Goal: Transaction & Acquisition: Purchase product/service

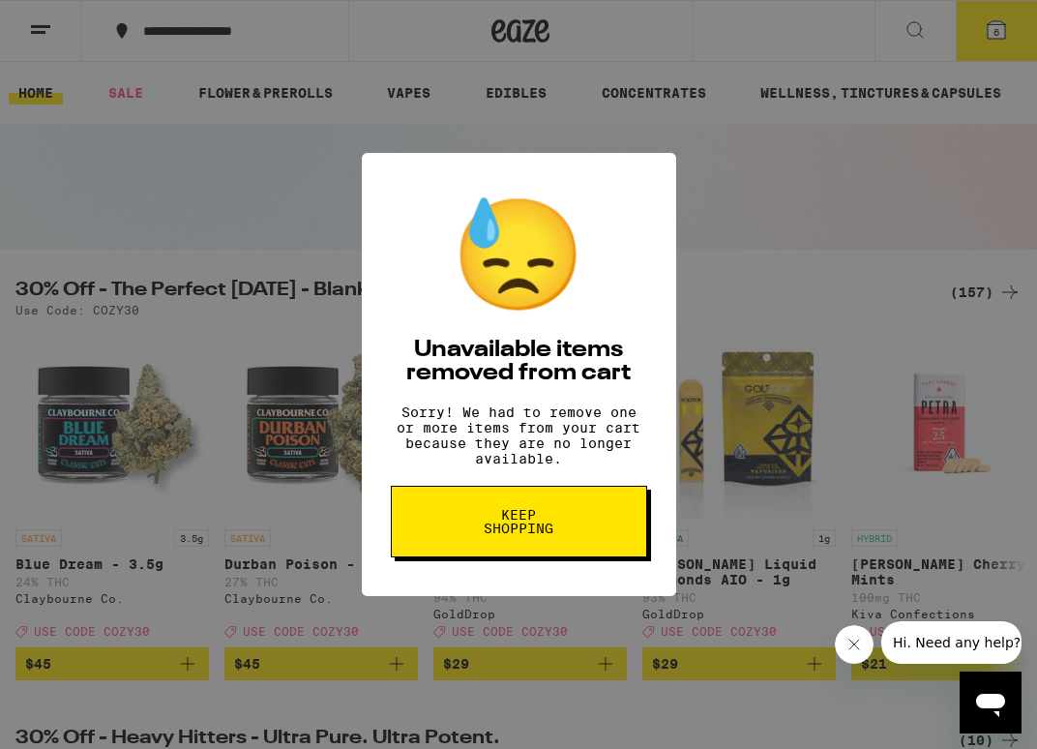
click at [807, 245] on div "😓 Unavailable items removed from cart Sorry! We had to remove one or more items…" at bounding box center [518, 374] width 1037 height 749
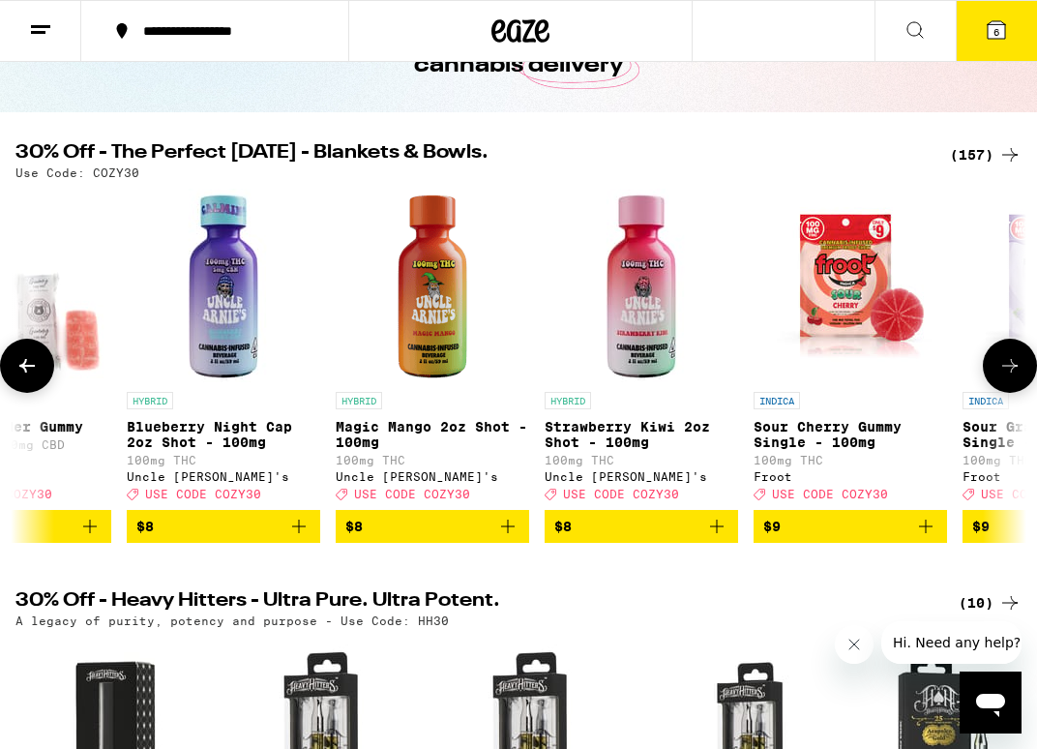
scroll to position [0, 4276]
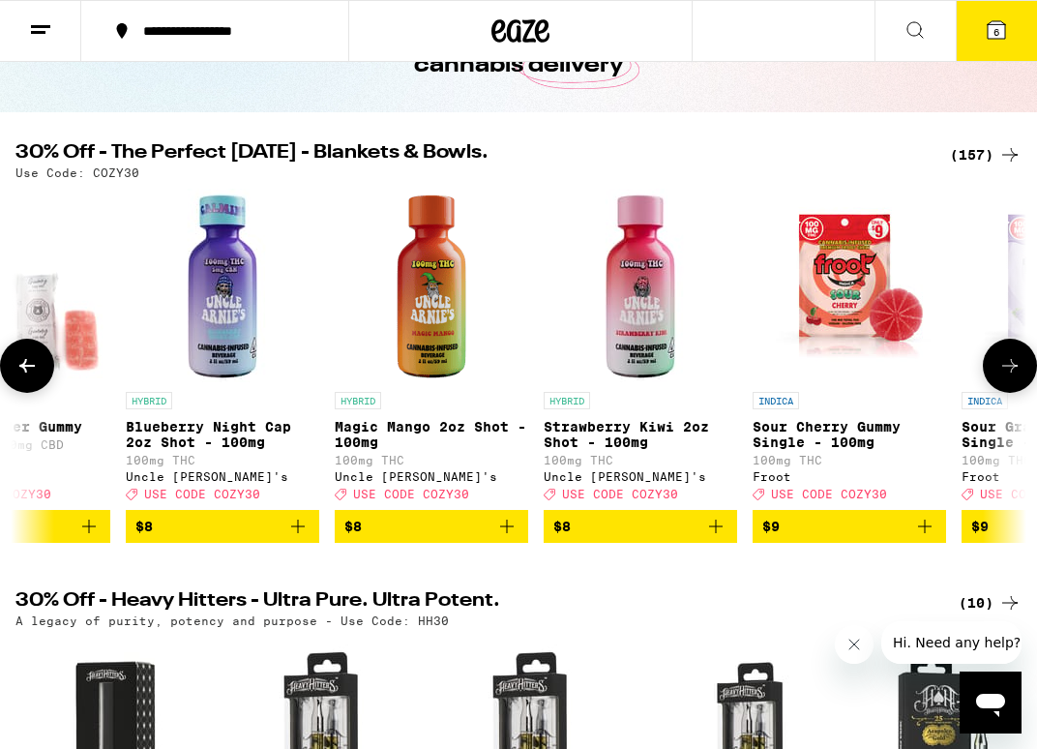
click at [298, 538] on icon "Add to bag" at bounding box center [297, 525] width 23 height 23
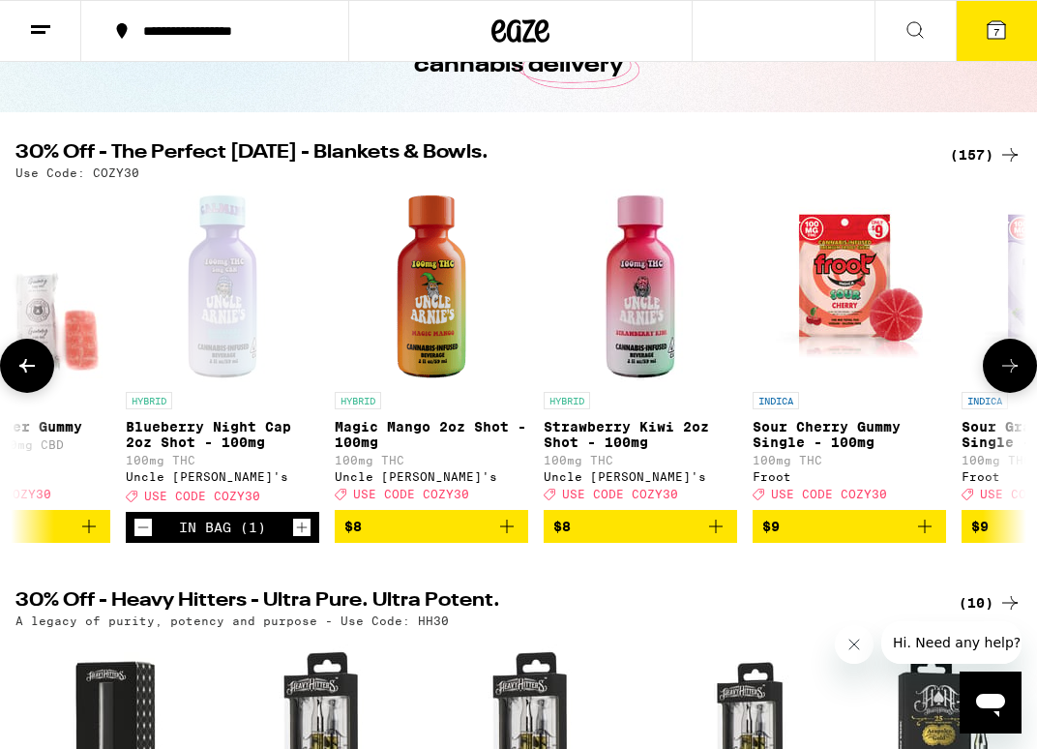
click at [298, 539] on icon "Increment" at bounding box center [301, 526] width 17 height 23
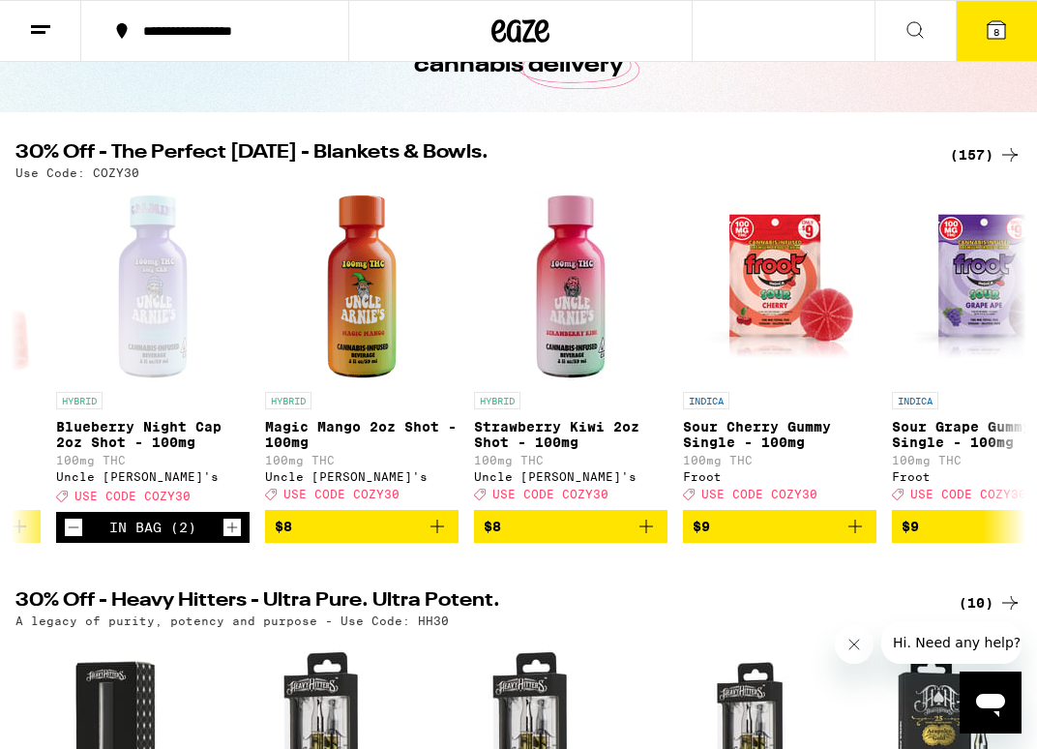
click at [987, 30] on icon at bounding box center [995, 29] width 17 height 17
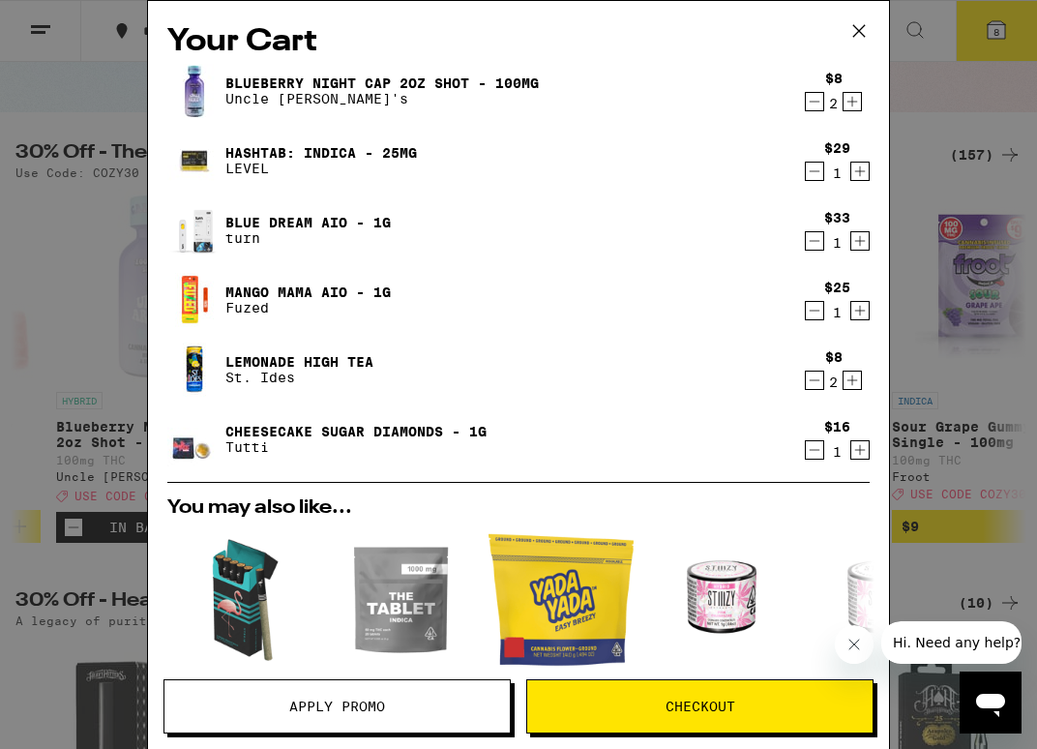
click at [328, 694] on button "Apply Promo" at bounding box center [336, 706] width 347 height 54
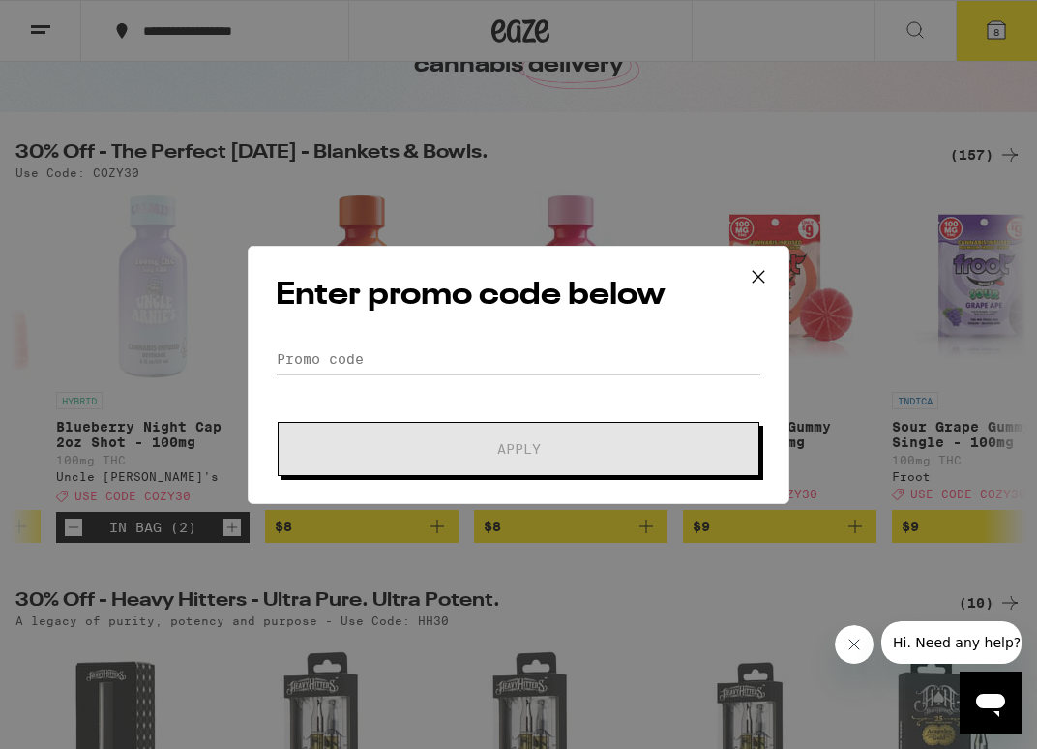
click at [478, 366] on input "Promo Code" at bounding box center [518, 358] width 485 height 29
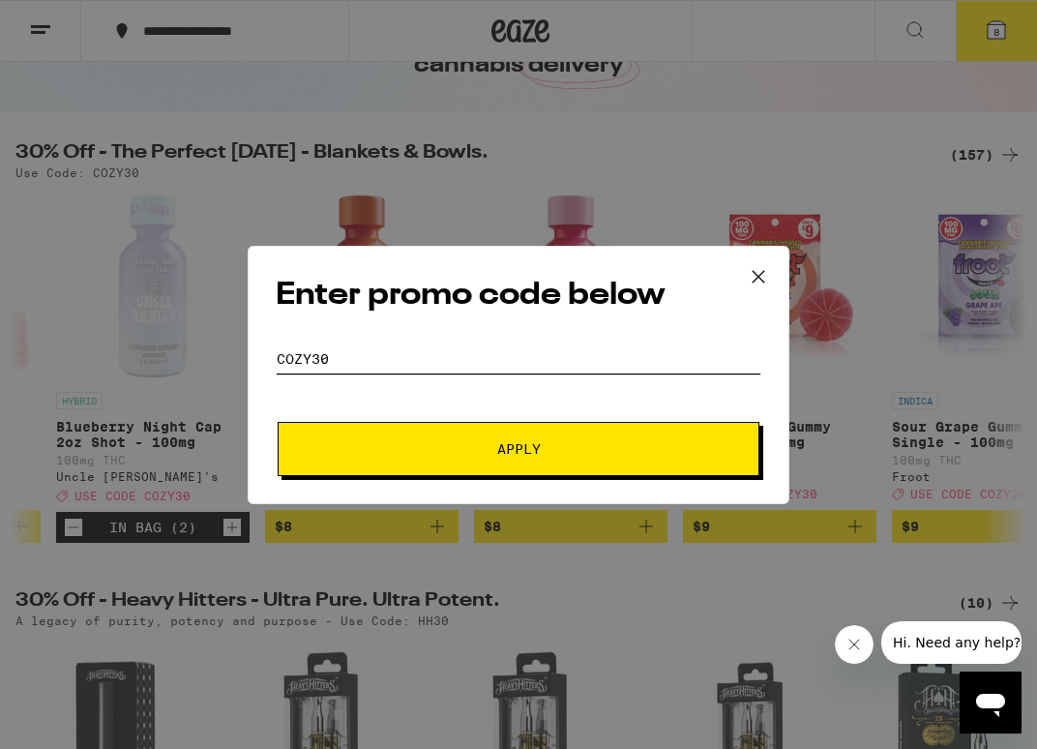
type input "Cozy30"
click at [414, 450] on span "Apply" at bounding box center [518, 449] width 348 height 14
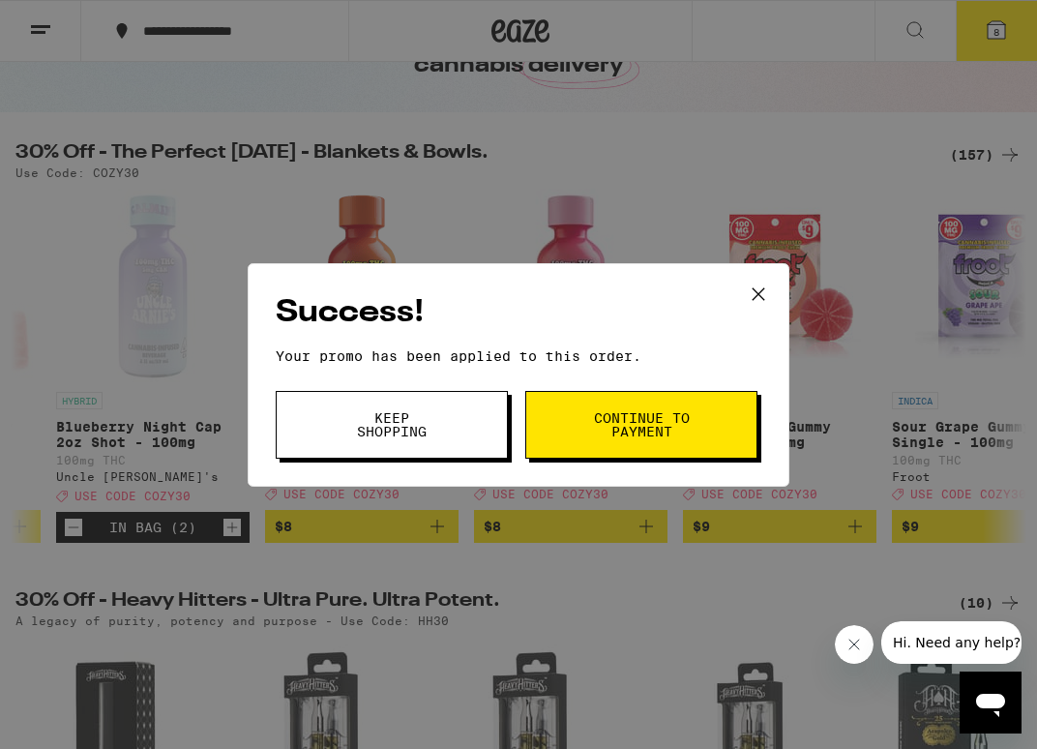
click at [476, 419] on button "Keep Shopping" at bounding box center [392, 425] width 232 height 68
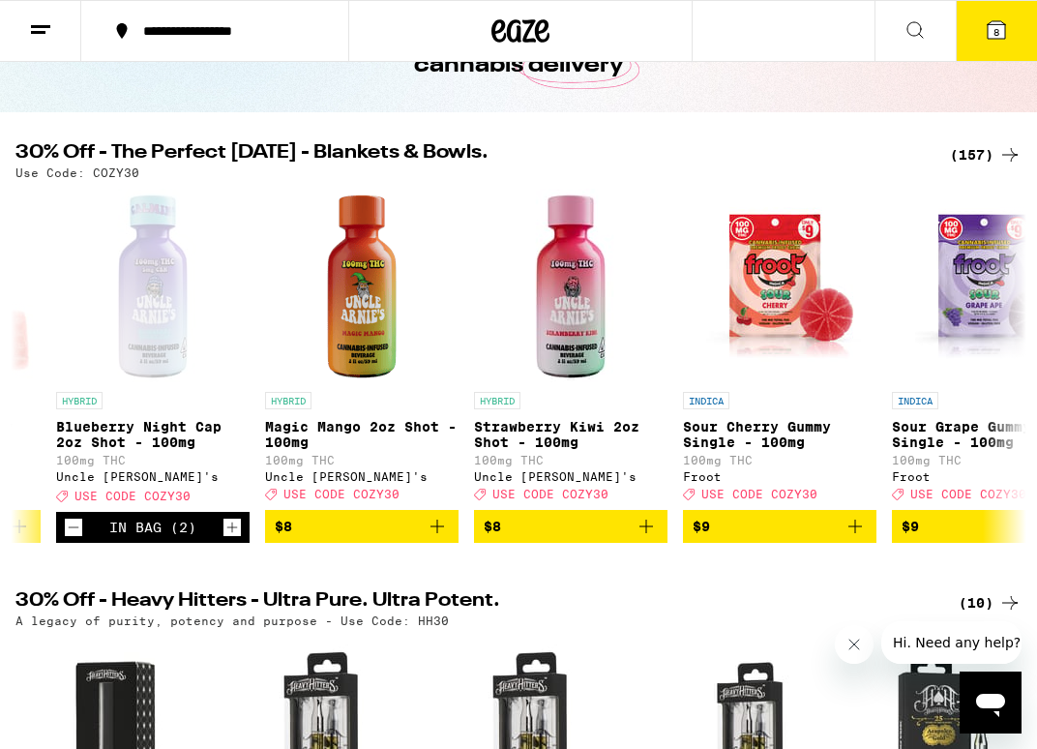
click at [1006, 15] on button "8" at bounding box center [995, 31] width 81 height 60
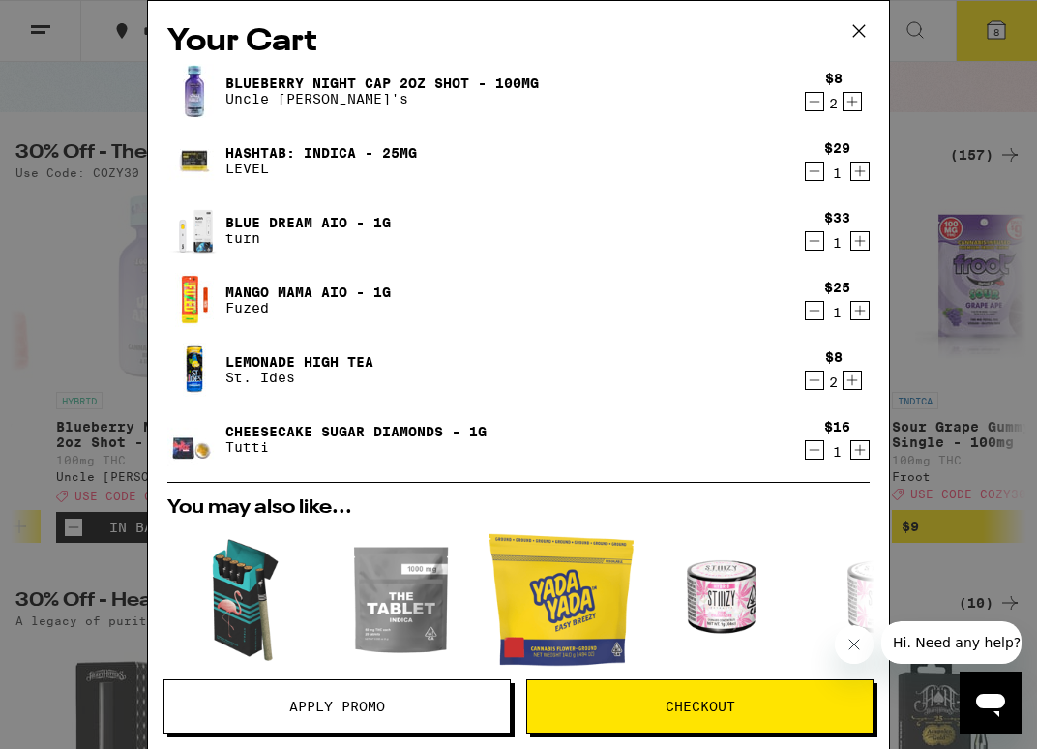
click at [812, 310] on icon "Decrement" at bounding box center [814, 310] width 11 height 0
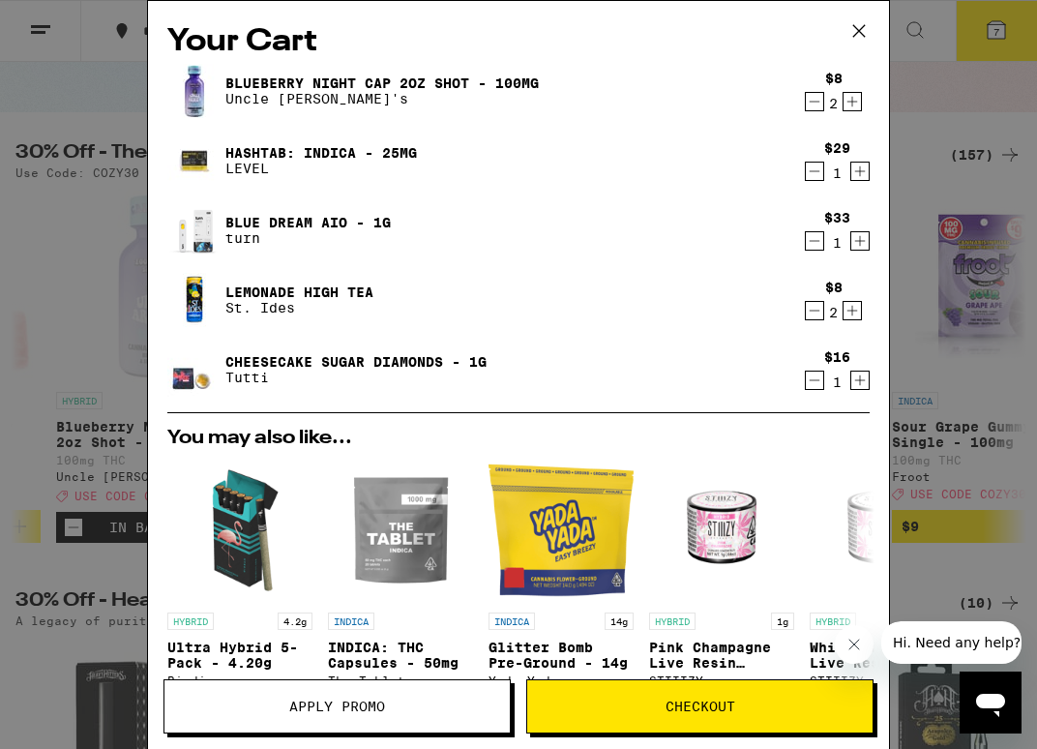
click at [816, 376] on icon "Decrement" at bounding box center [814, 379] width 17 height 23
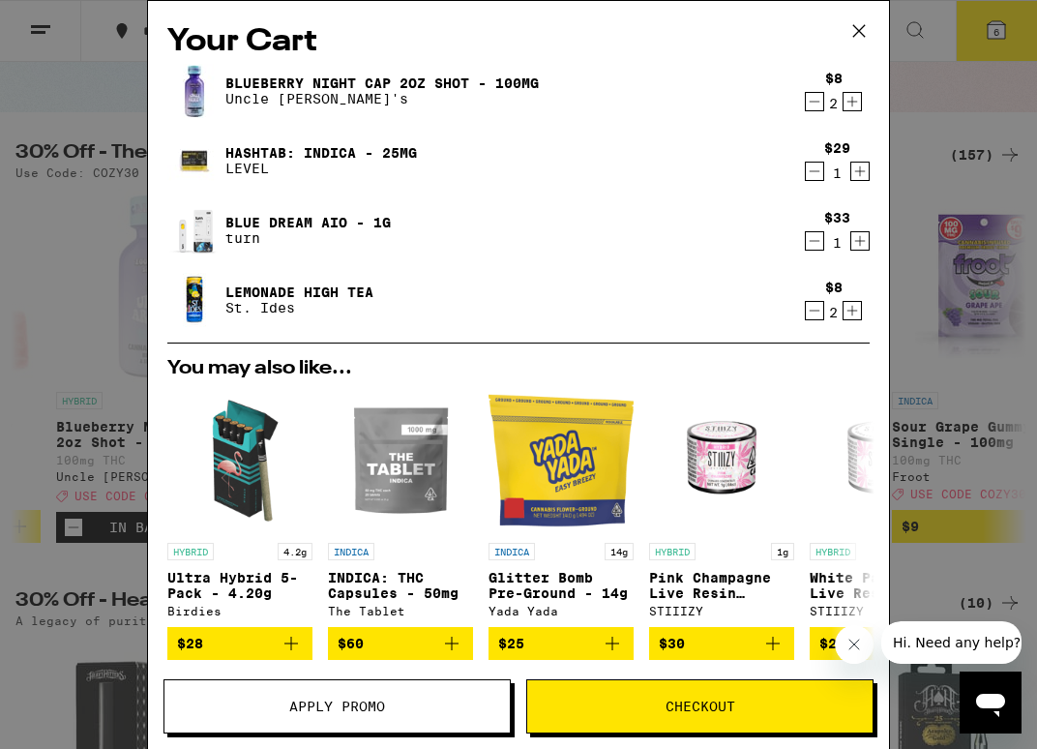
click at [821, 240] on icon "Decrement" at bounding box center [814, 240] width 17 height 23
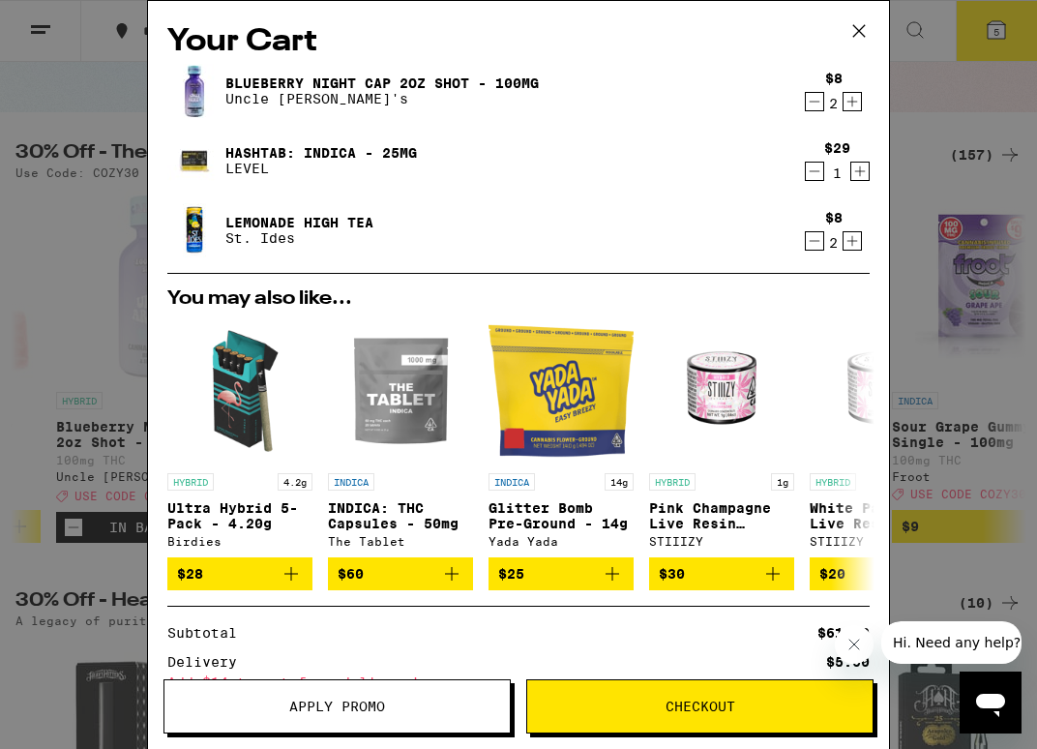
click at [818, 167] on icon "Decrement" at bounding box center [814, 171] width 17 height 23
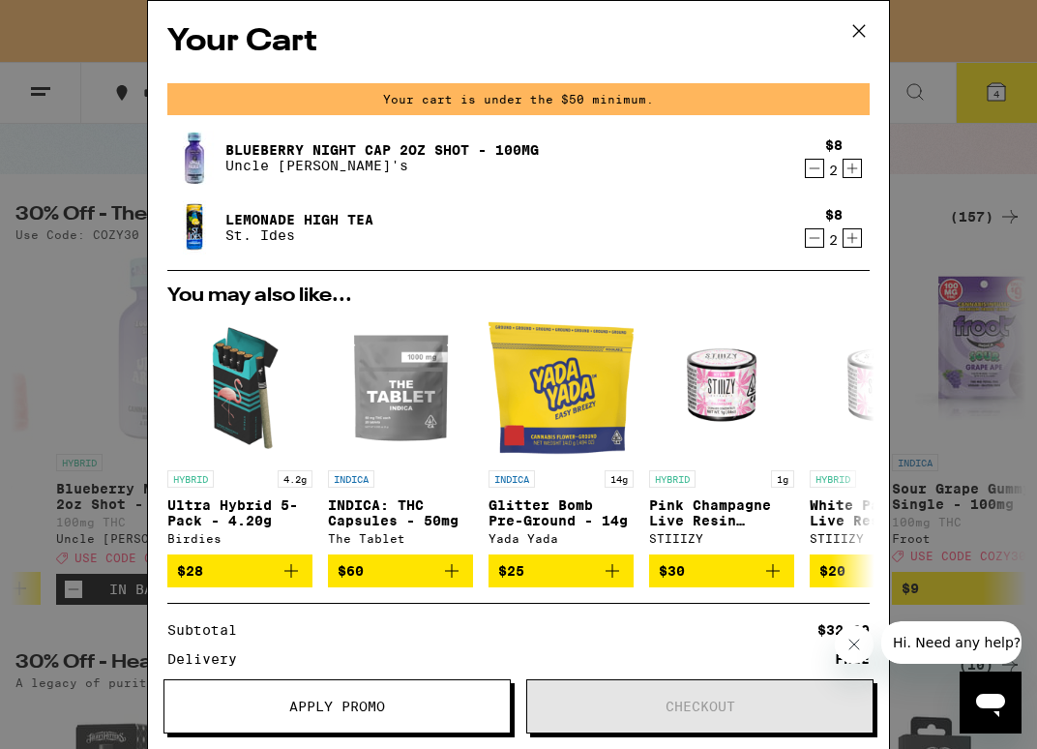
scroll to position [199, 0]
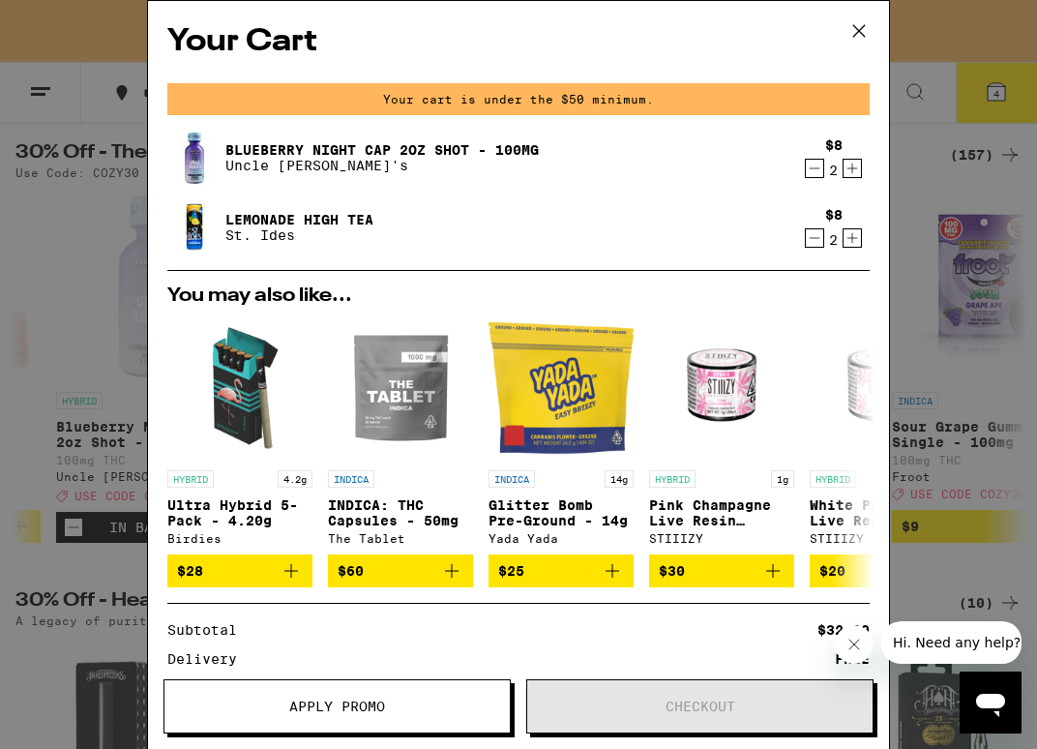
click at [856, 167] on icon "Increment" at bounding box center [851, 168] width 17 height 23
click at [811, 171] on icon "Decrement" at bounding box center [814, 168] width 17 height 23
click at [953, 151] on div "Your Cart Your cart is under the $50 minimum. Blueberry Night Cap 2oz Shot - 10…" at bounding box center [518, 374] width 1037 height 749
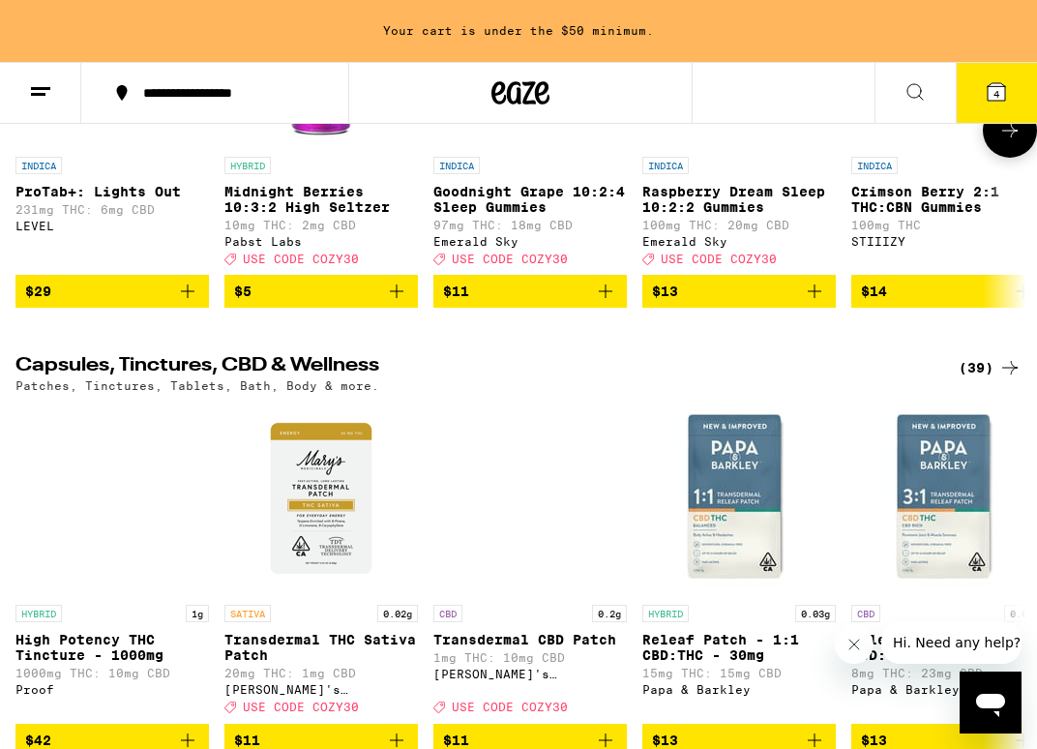
scroll to position [7245, 0]
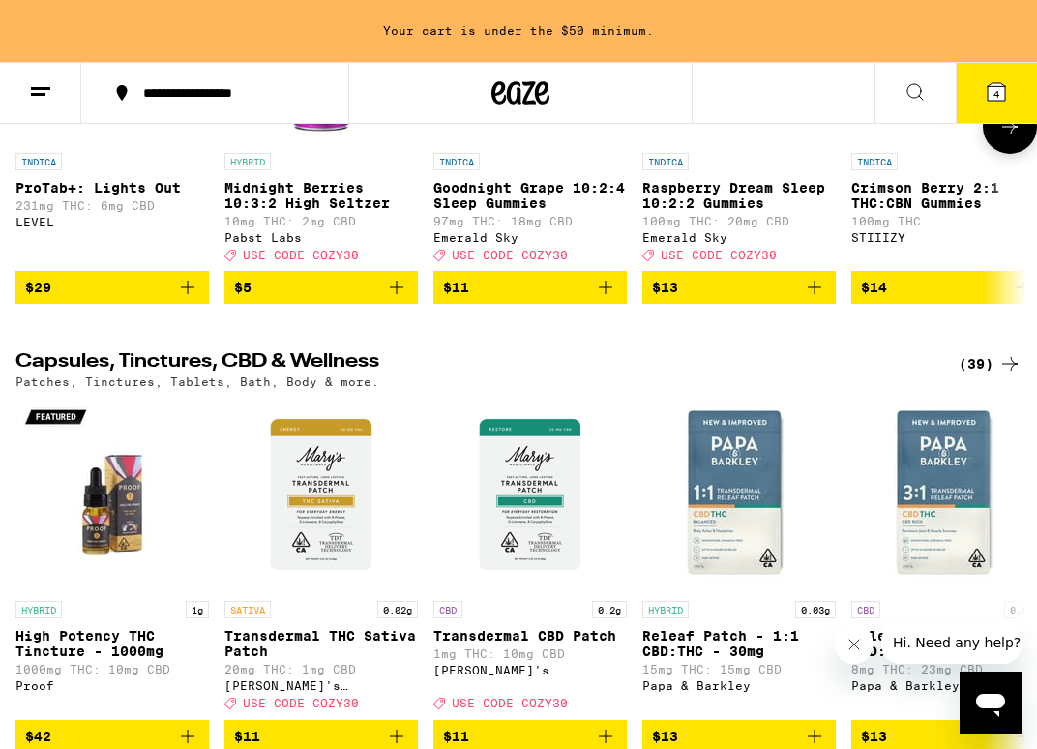
click at [191, 299] on icon "Add to bag" at bounding box center [187, 287] width 23 height 23
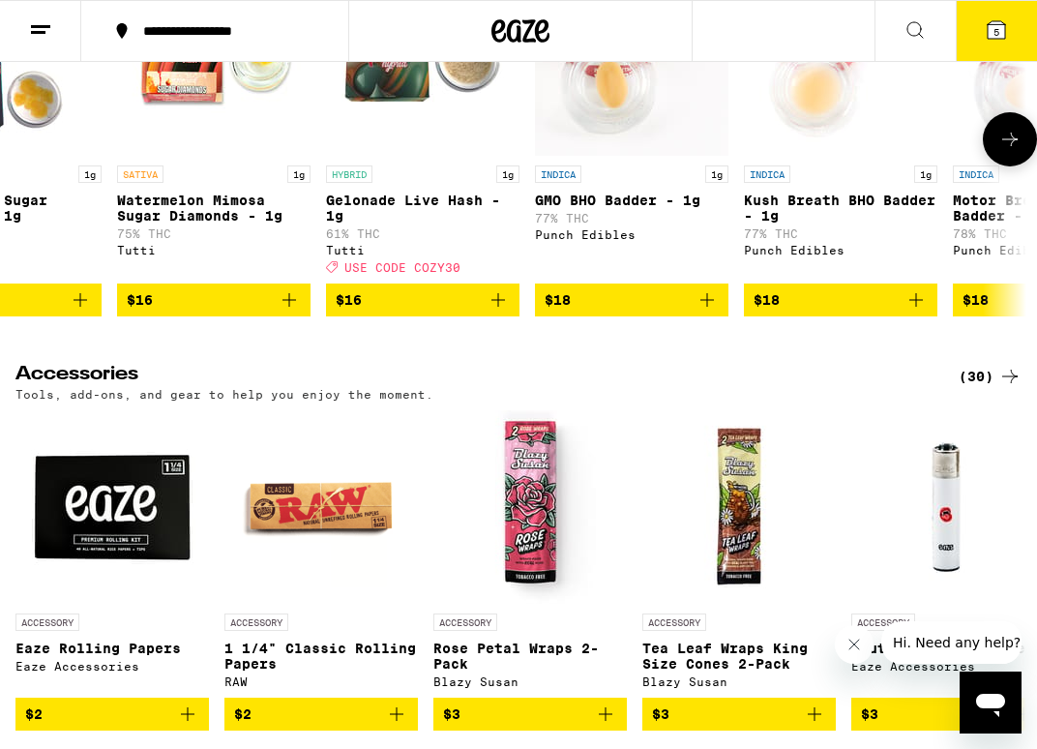
scroll to position [0, 136]
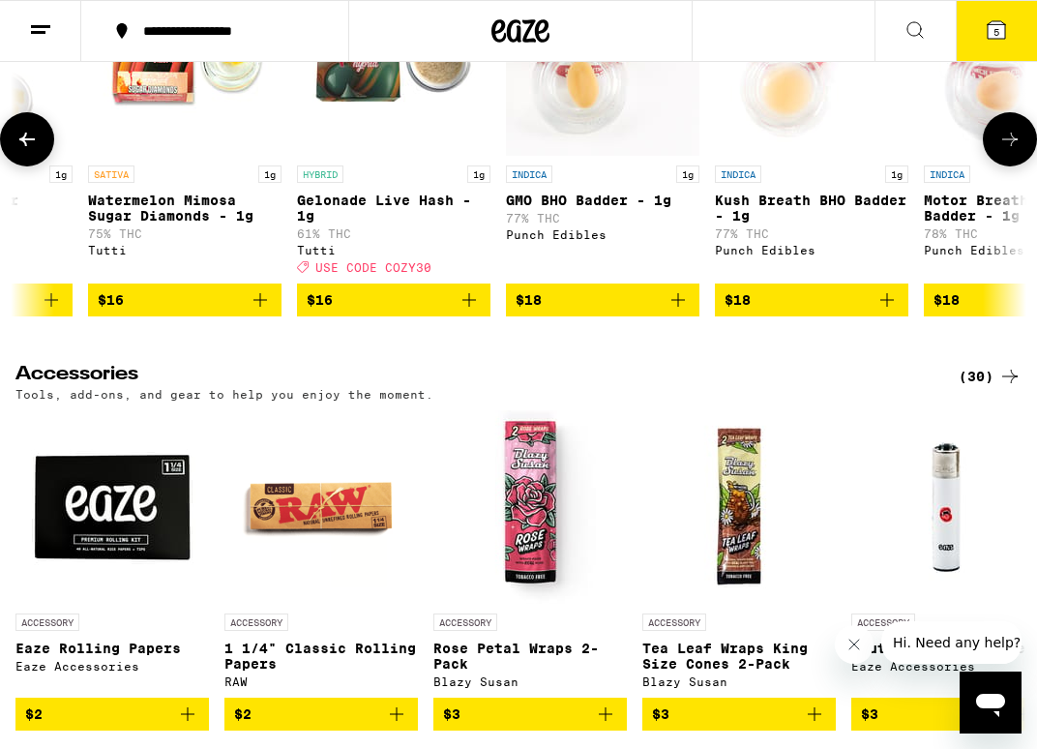
click at [676, 311] on icon "Add to bag" at bounding box center [677, 299] width 23 height 23
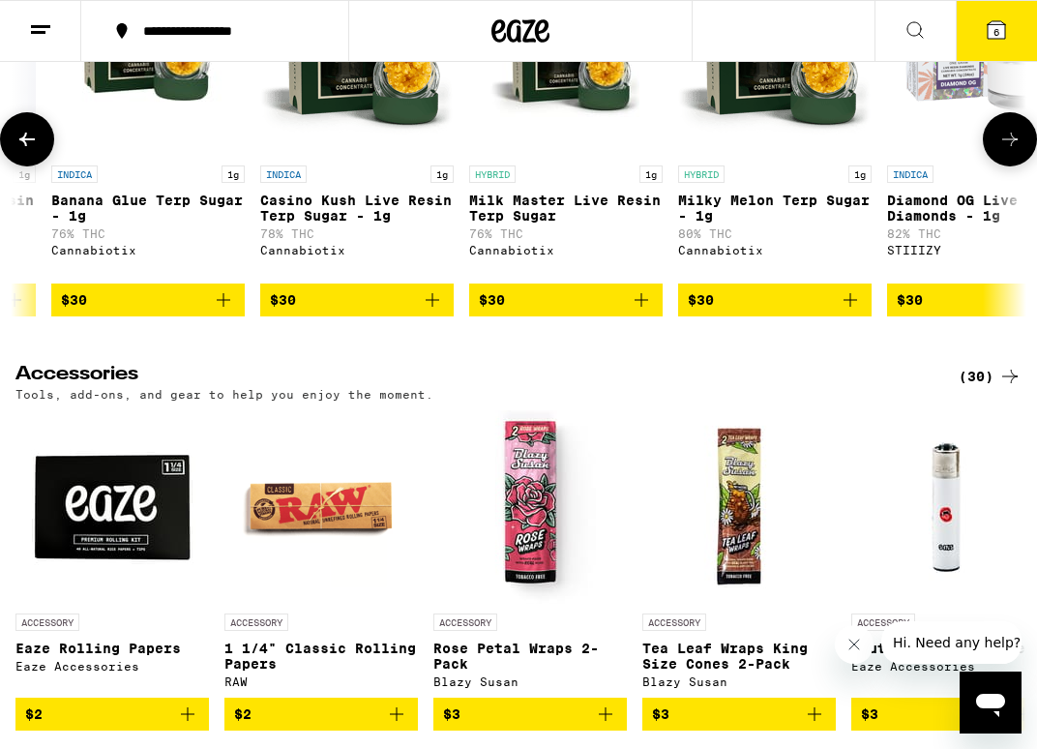
scroll to position [0, 6025]
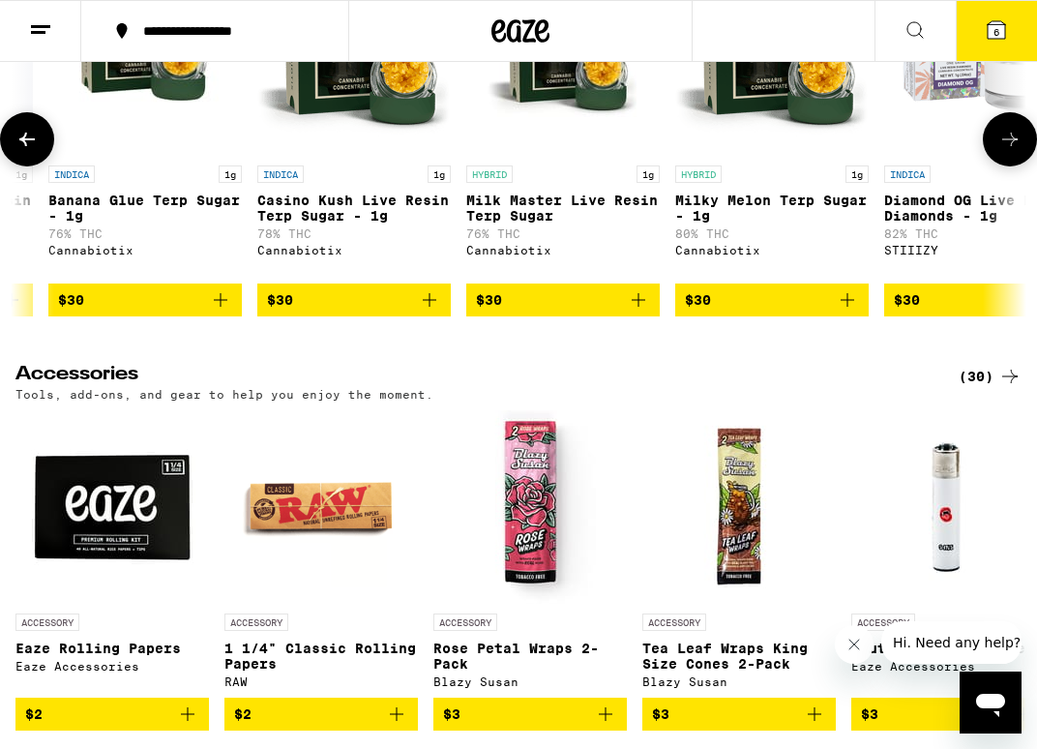
click at [854, 311] on icon "Add to bag" at bounding box center [847, 299] width 23 height 23
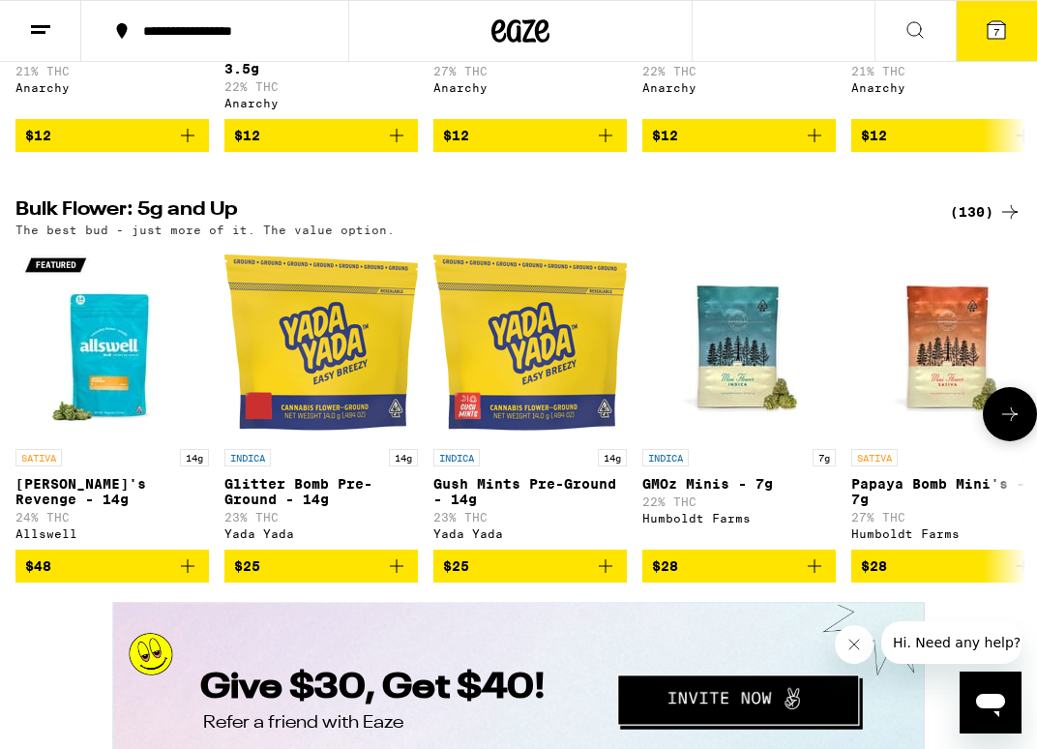
scroll to position [2307, 0]
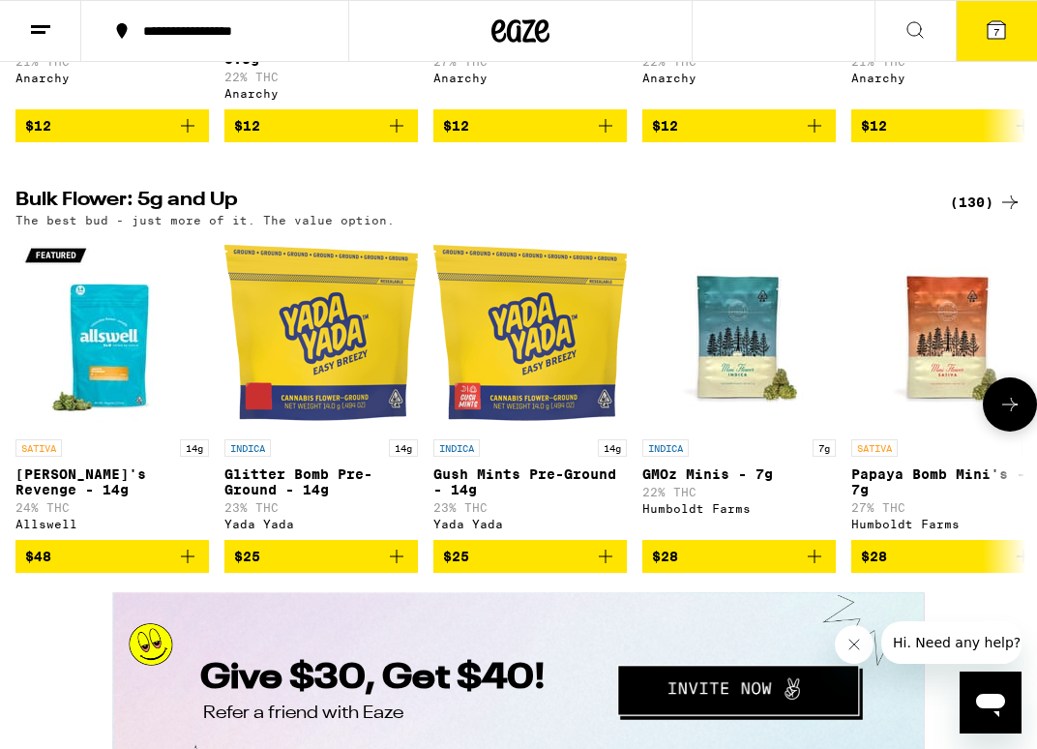
click at [487, 429] on img "Open page for Gush Mints Pre-Ground - 14g from Yada Yada" at bounding box center [529, 332] width 193 height 193
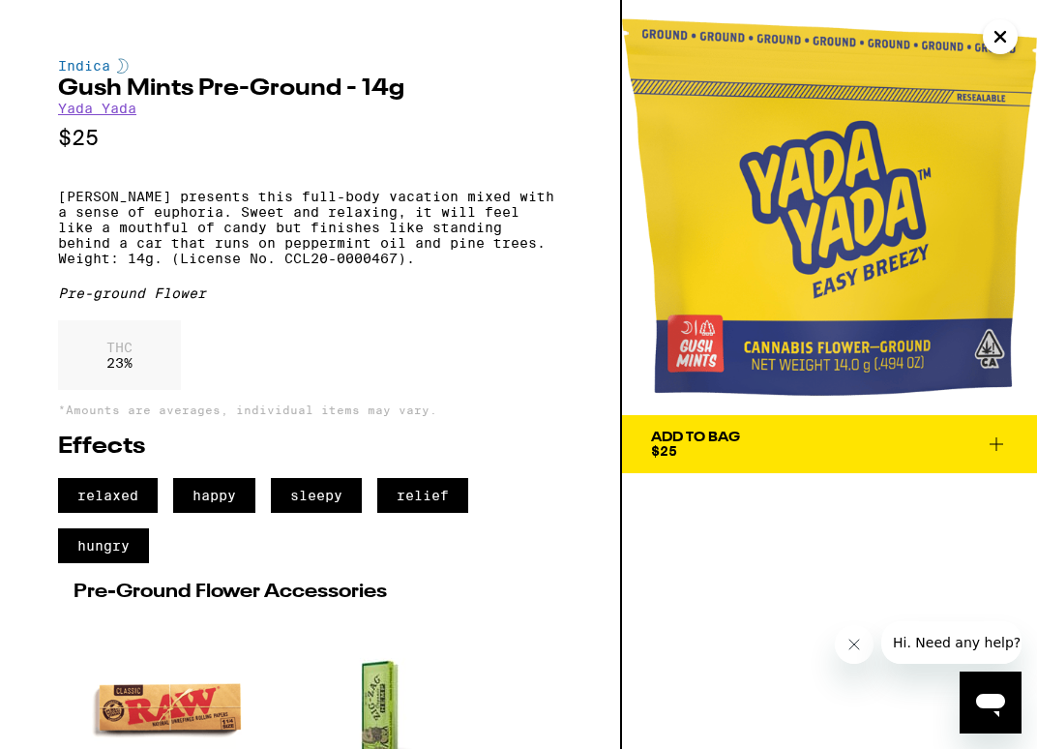
click at [997, 21] on button "Close" at bounding box center [1000, 36] width 35 height 35
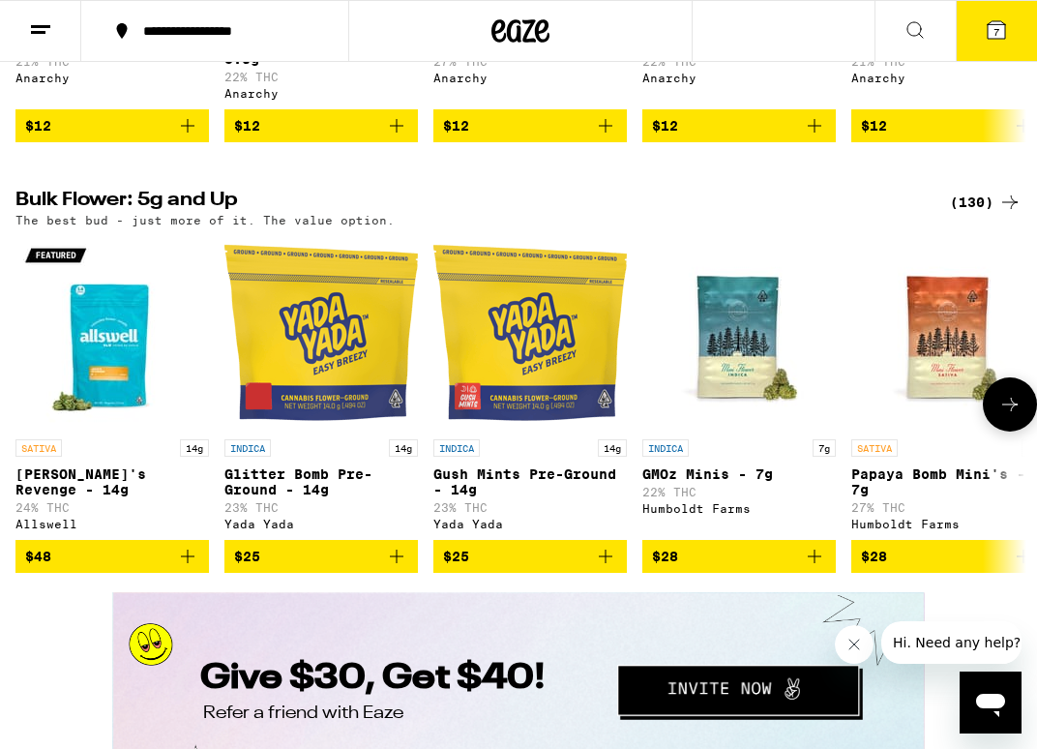
click at [397, 568] on icon "Add to bag" at bounding box center [396, 555] width 23 height 23
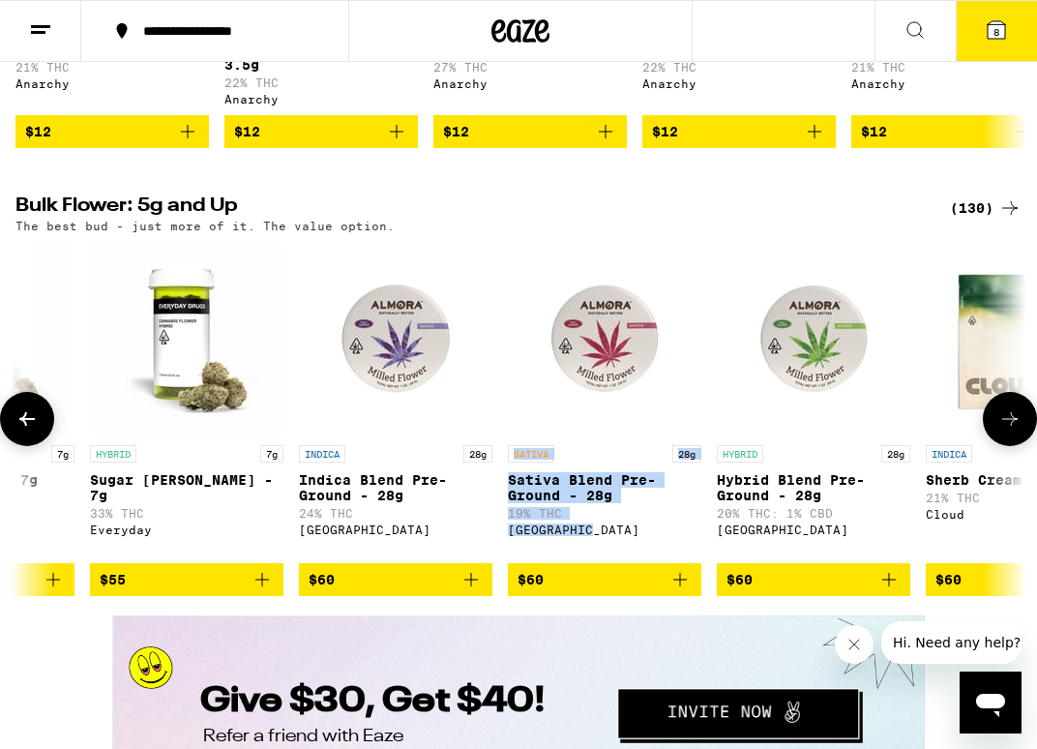
scroll to position [0, 13504]
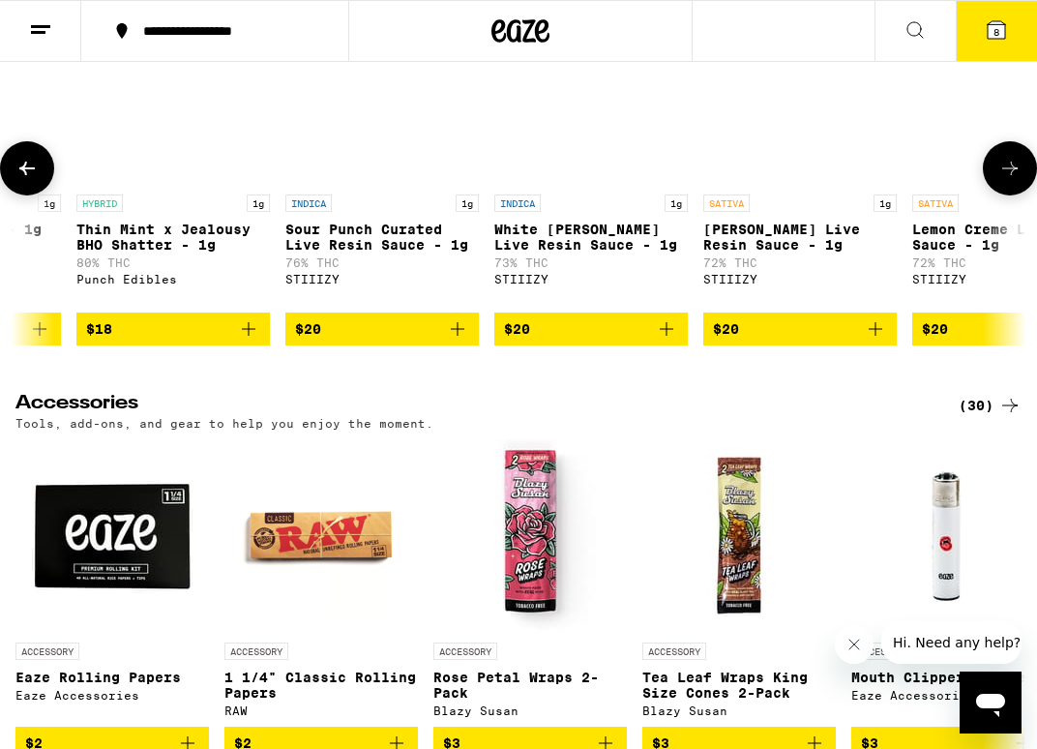
scroll to position [0, 2656]
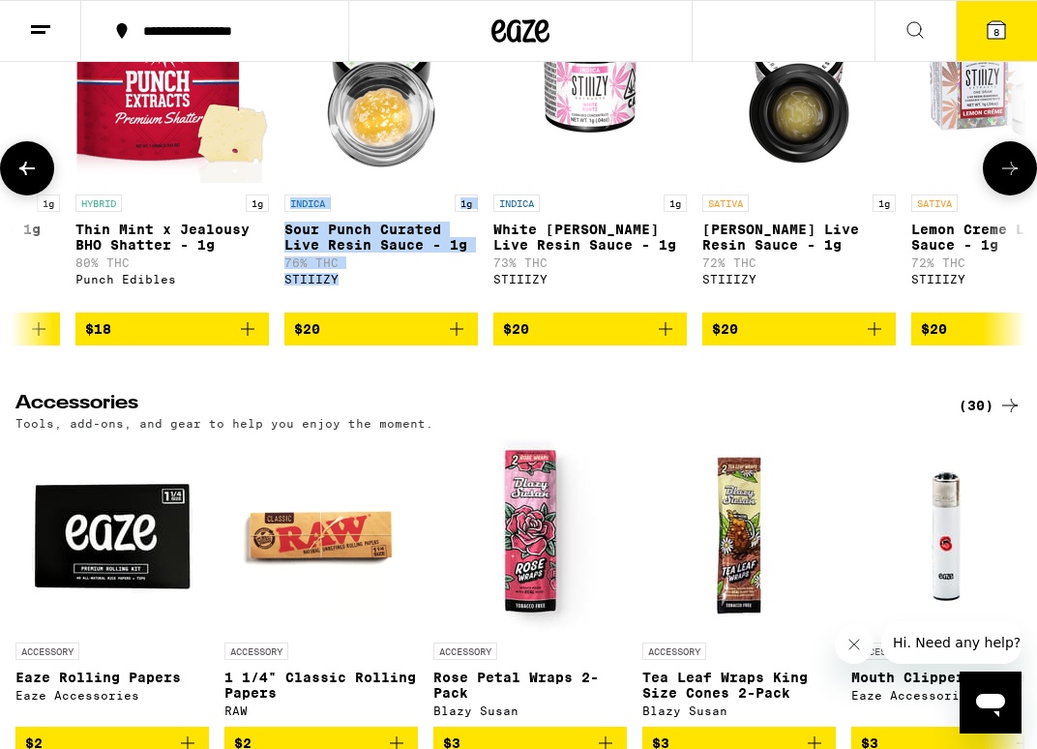
click at [273, 345] on div "INDICA 1g Cheesecake Sugar Diamonds - 1g 80% THC Tutti $16 SATIVA 1g Watermelon…" at bounding box center [518, 168] width 1037 height 354
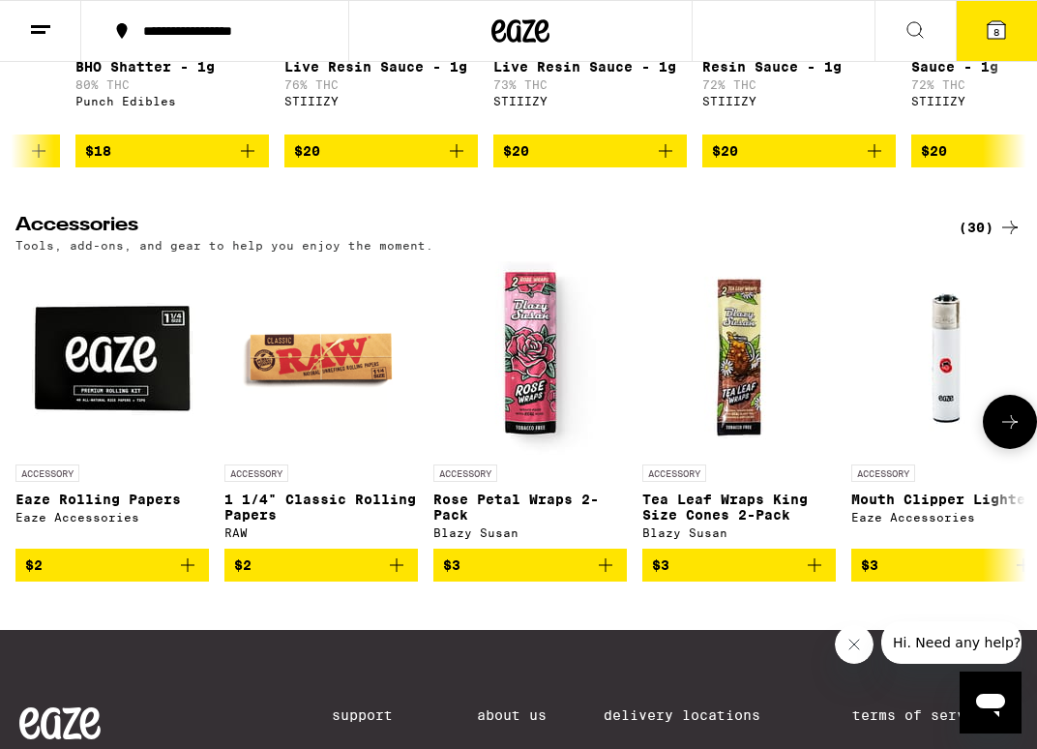
scroll to position [8686, 0]
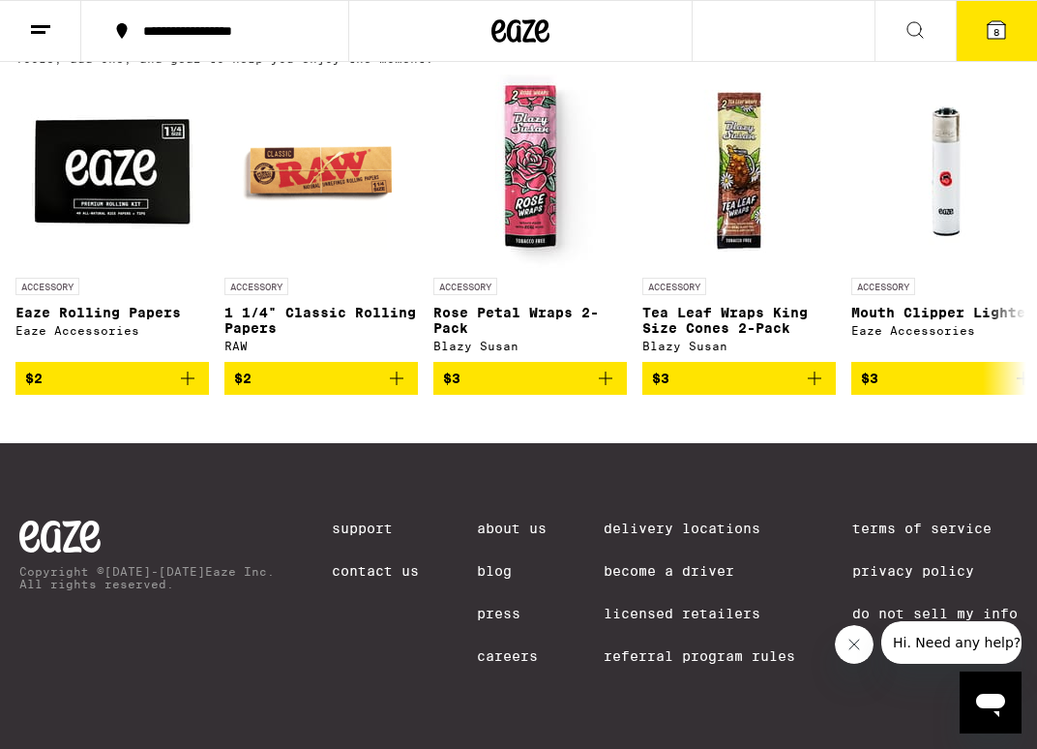
click at [986, 44] on button "8" at bounding box center [995, 31] width 81 height 60
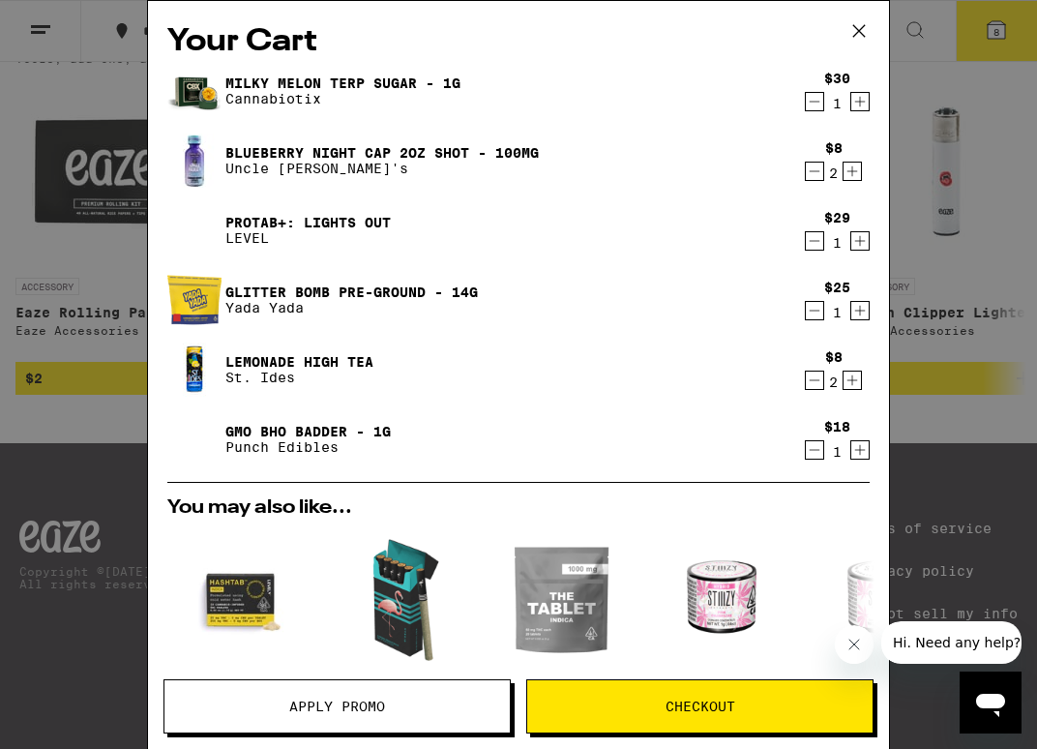
click at [820, 372] on icon "Decrement" at bounding box center [814, 379] width 17 height 23
click at [819, 375] on icon "Decrement" at bounding box center [814, 379] width 17 height 23
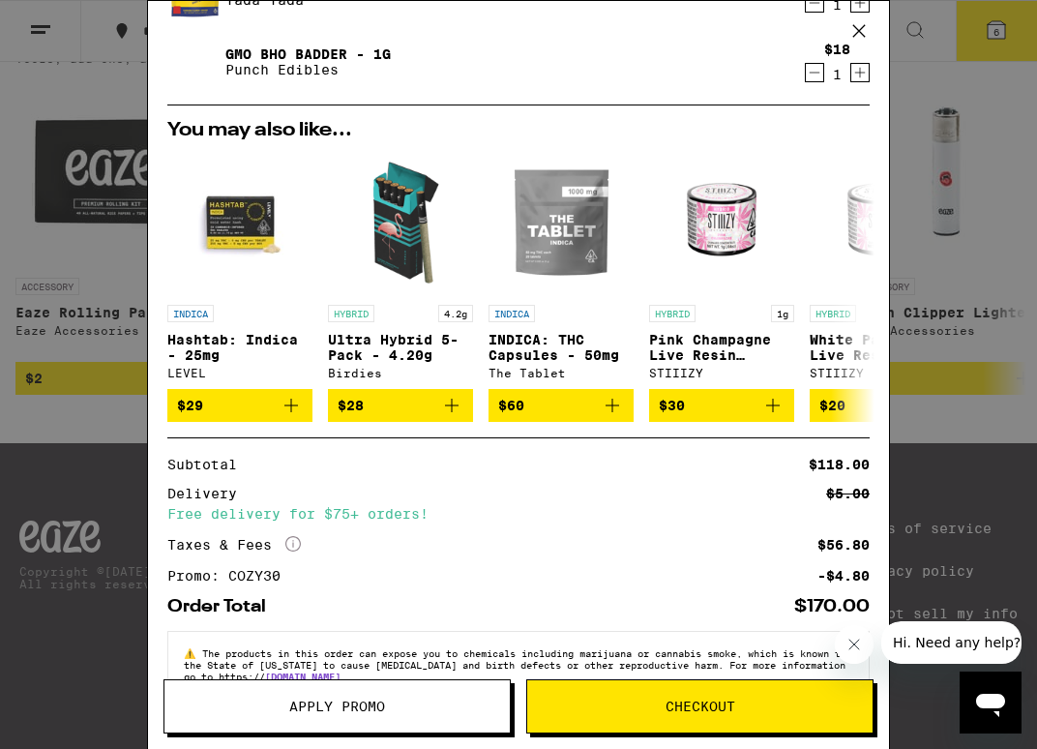
scroll to position [362, 0]
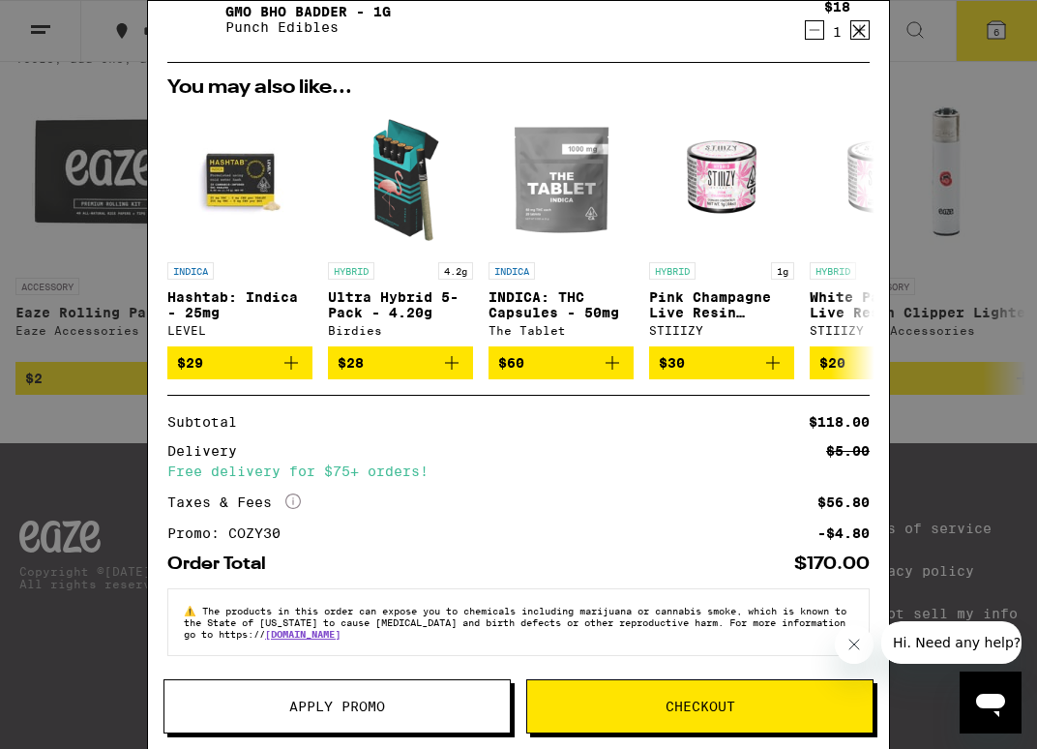
click at [852, 650] on icon "Close message from company" at bounding box center [853, 643] width 15 height 15
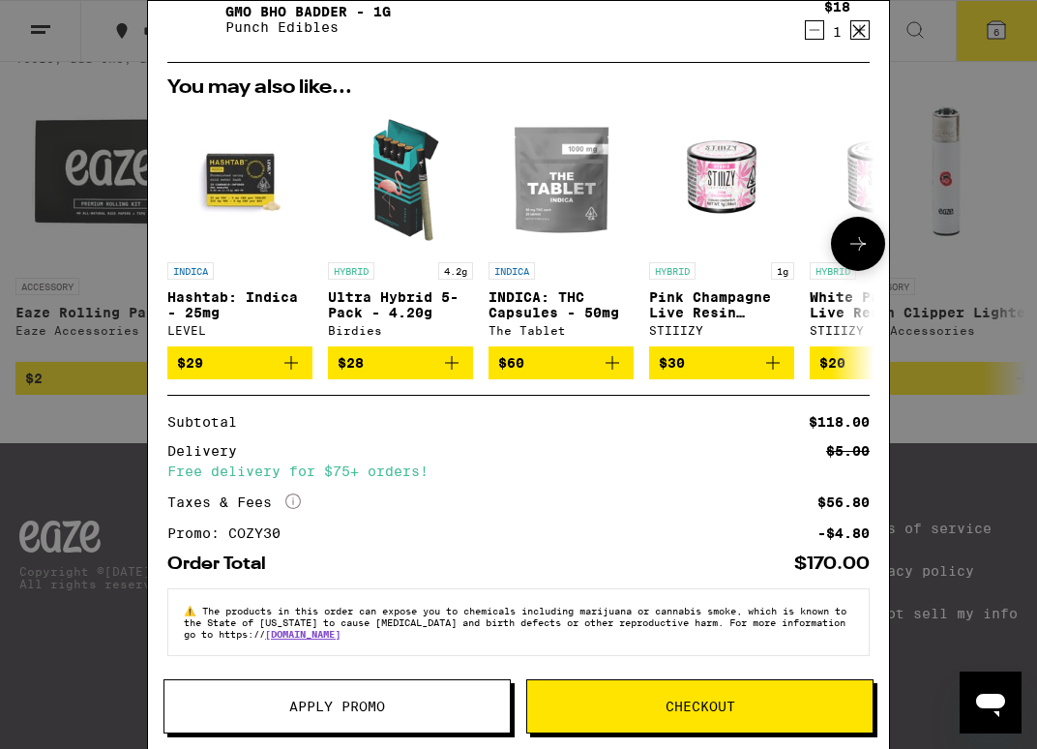
scroll to position [0, 0]
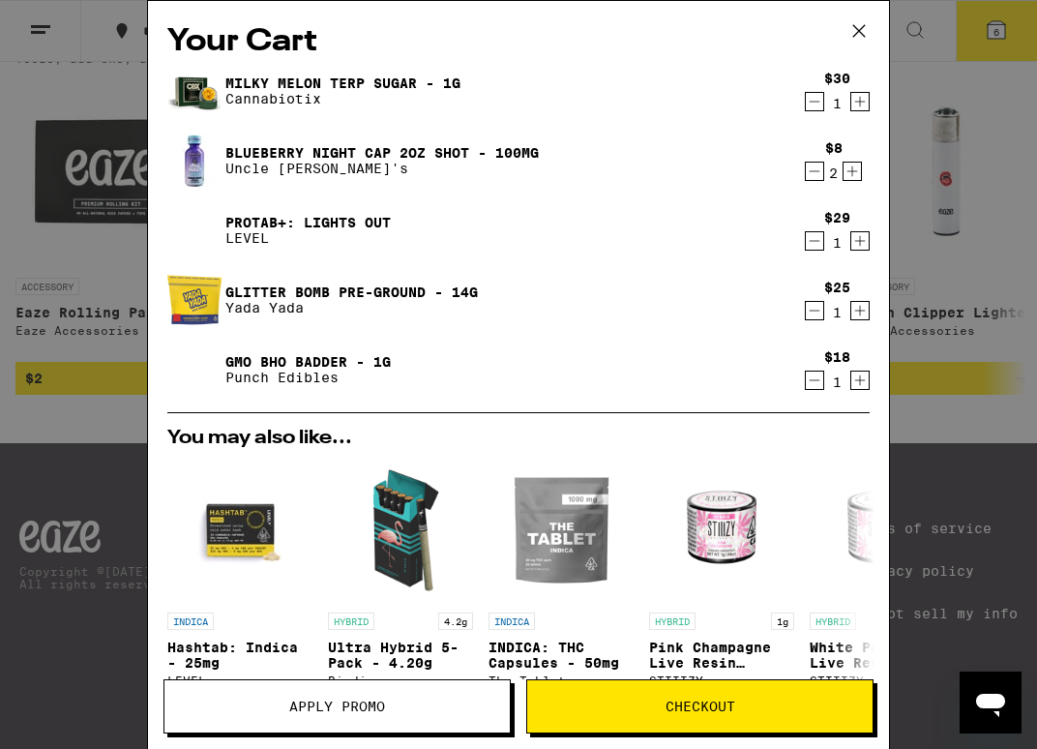
click at [814, 168] on icon "Decrement" at bounding box center [814, 171] width 17 height 23
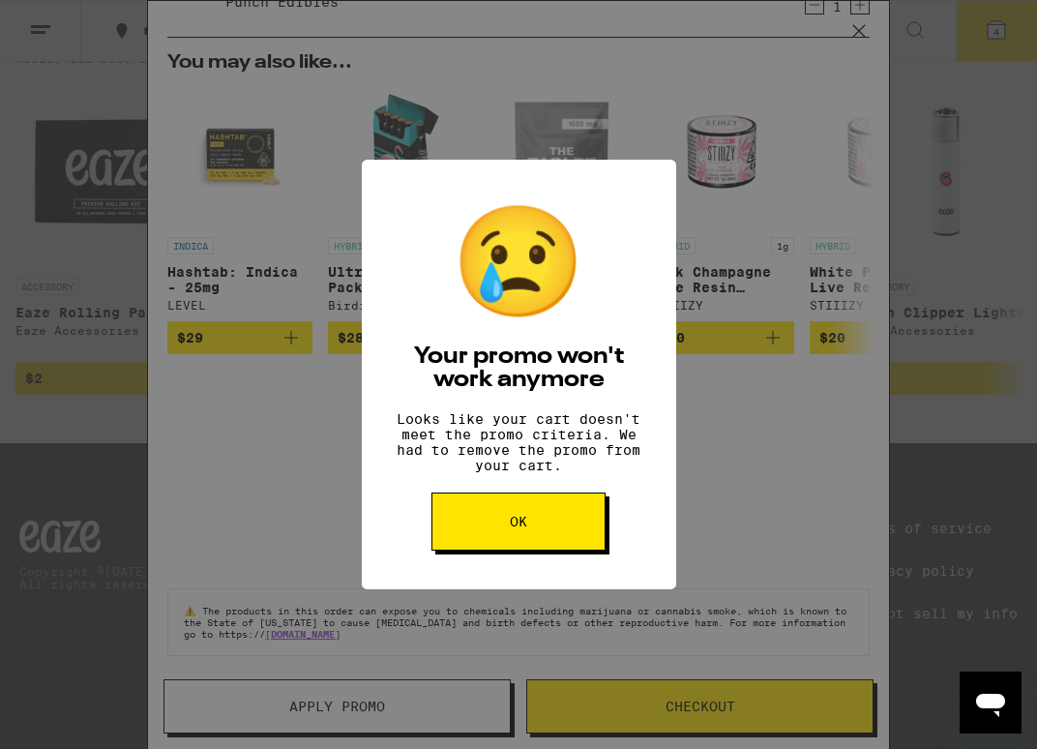
scroll to position [263, 0]
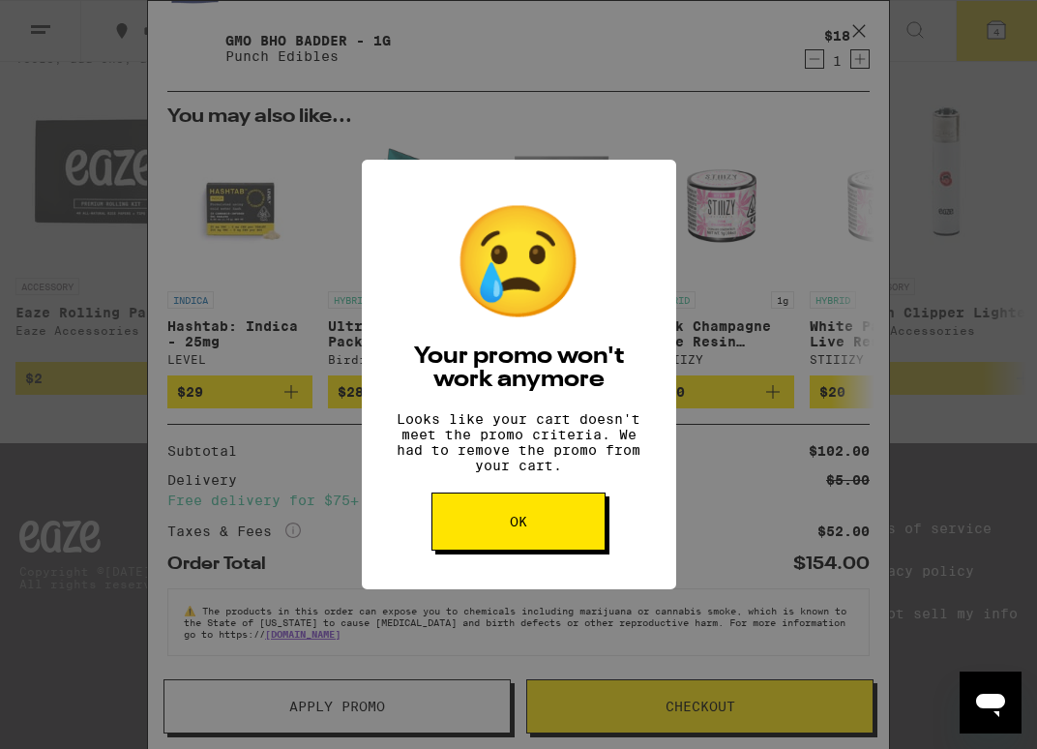
click at [515, 543] on button "OK" at bounding box center [518, 521] width 174 height 58
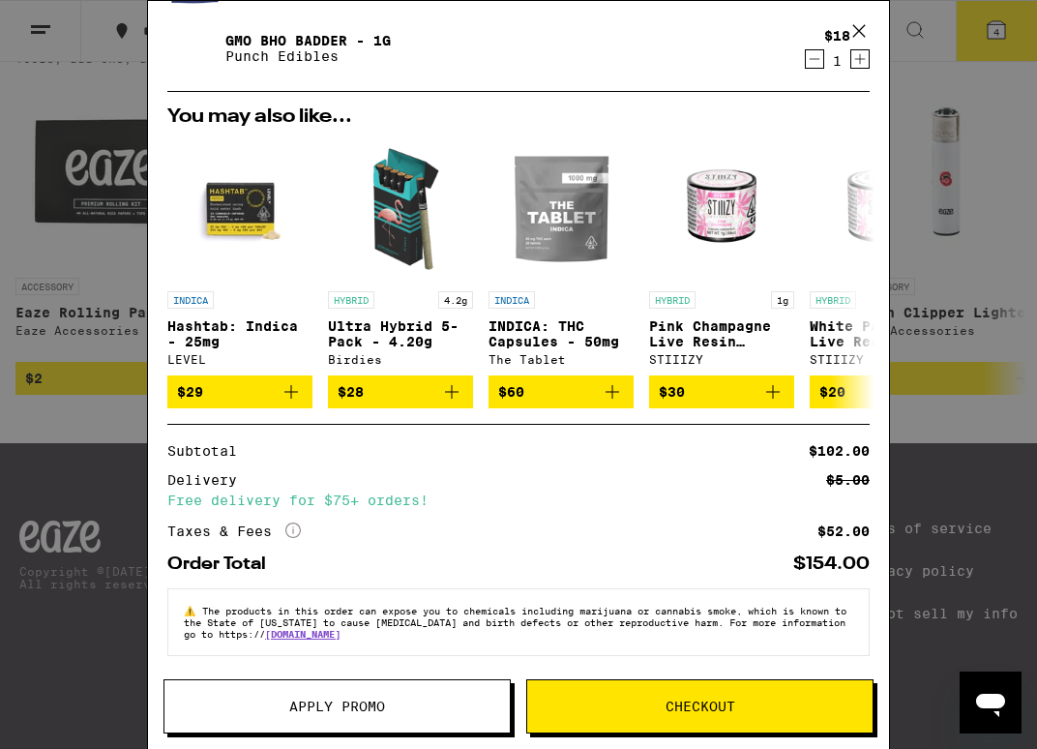
click at [672, 702] on span "Checkout" at bounding box center [700, 706] width 70 height 14
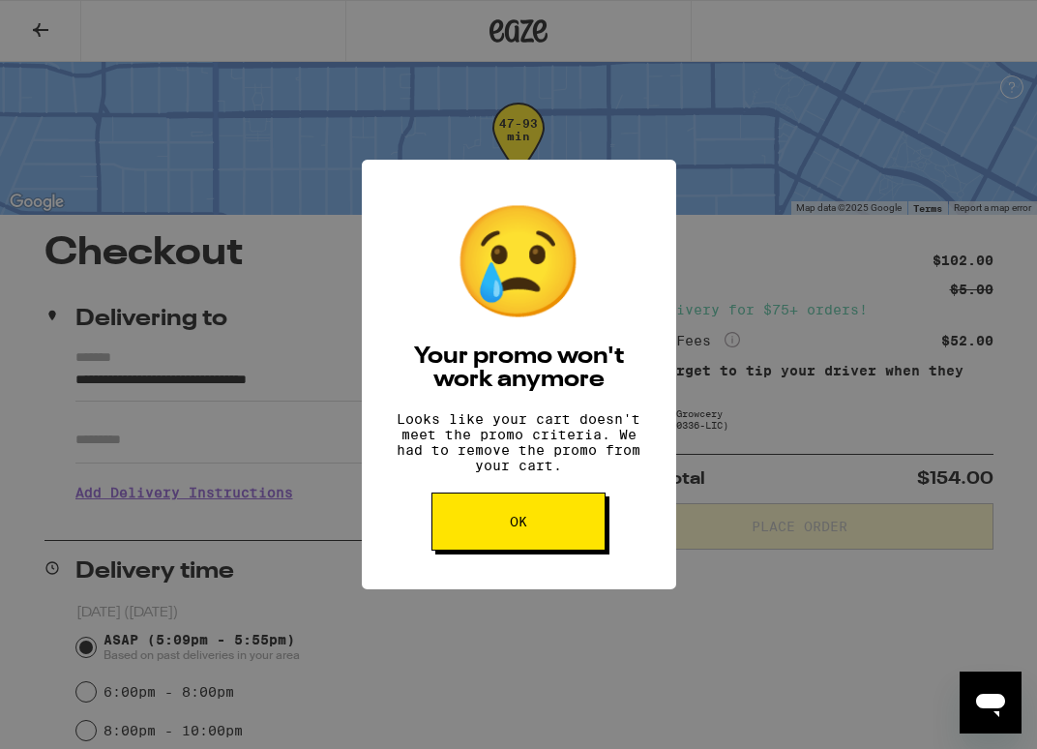
click at [408, 445] on div "😢 Your promo won't work anymore Looks like your cart doesn't meet the promo cri…" at bounding box center [519, 374] width 314 height 429
click at [526, 544] on button "OK" at bounding box center [518, 521] width 174 height 58
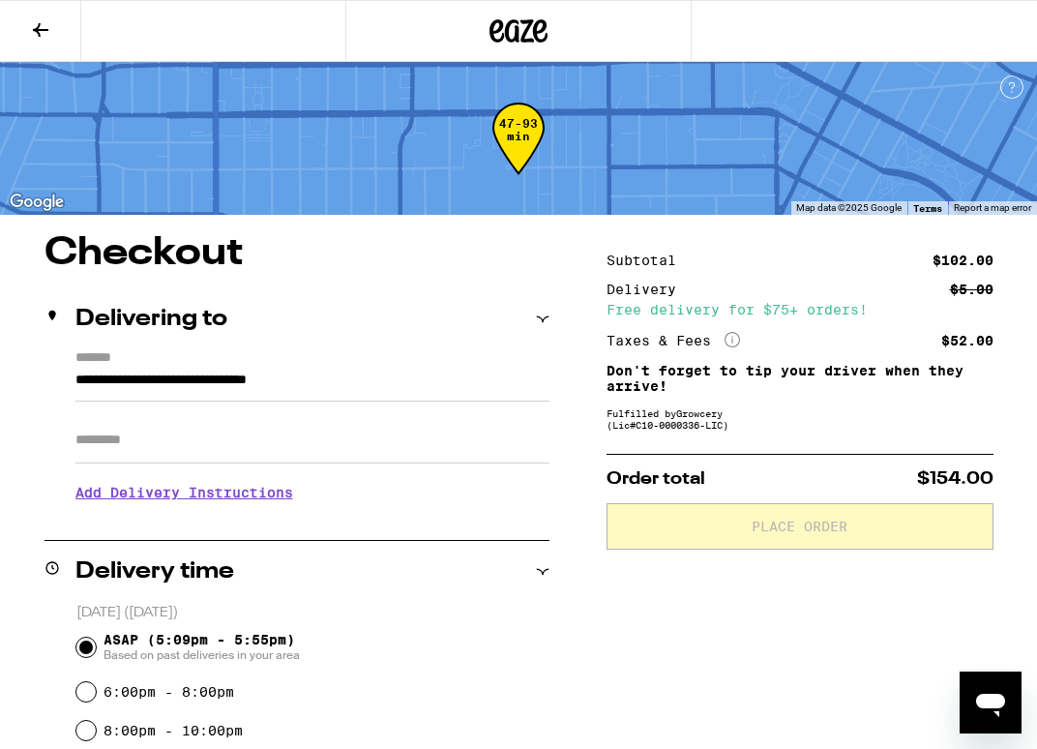
click at [327, 424] on input "Apt/Suite" at bounding box center [312, 440] width 474 height 46
type input "*****"
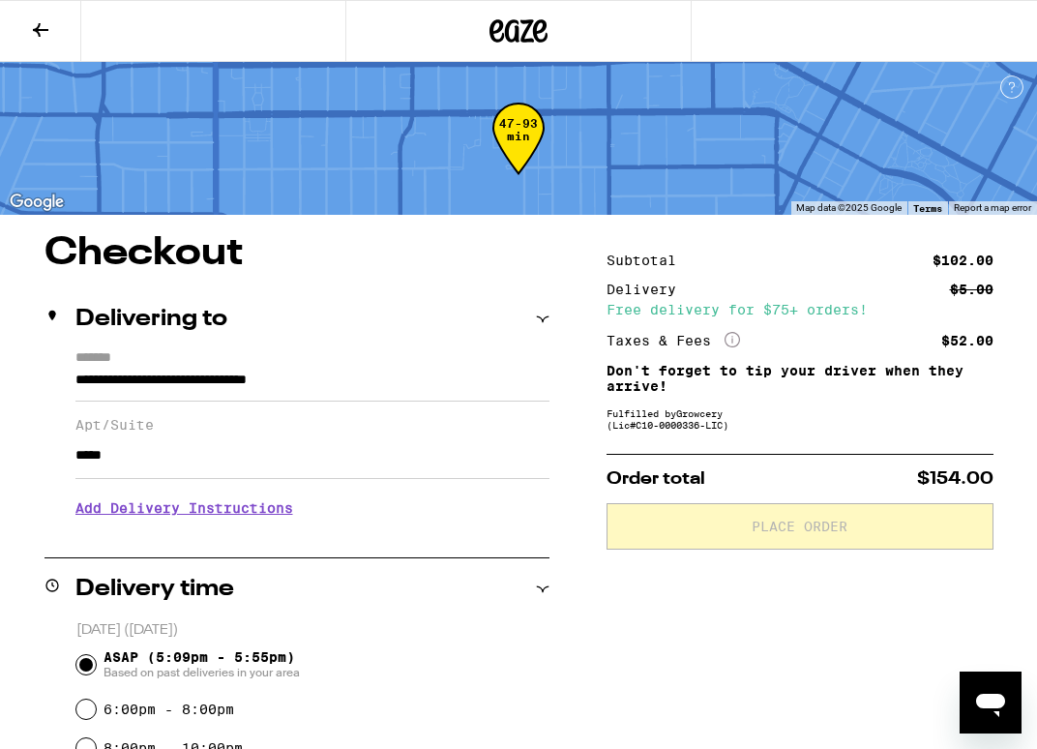
click at [207, 522] on h3 "Add Delivery Instructions" at bounding box center [312, 507] width 474 height 44
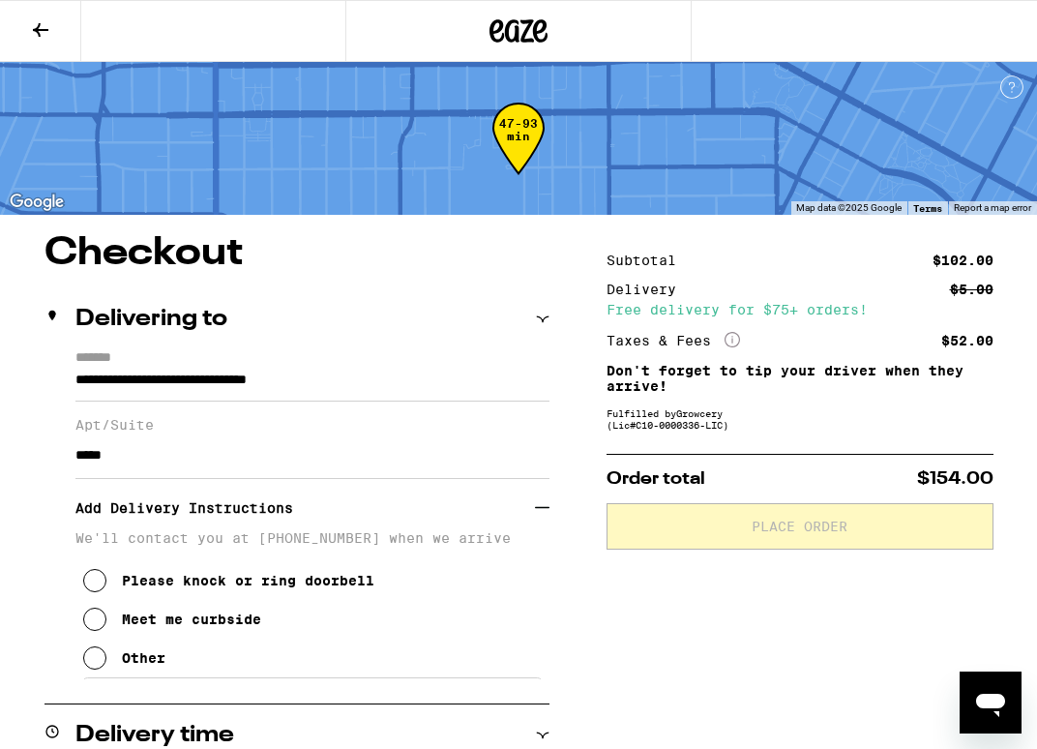
click at [139, 662] on div "Other" at bounding box center [144, 657] width 44 height 15
click at [183, 715] on textarea "Enter any other delivery instructions you want driver to know" at bounding box center [312, 722] width 460 height 91
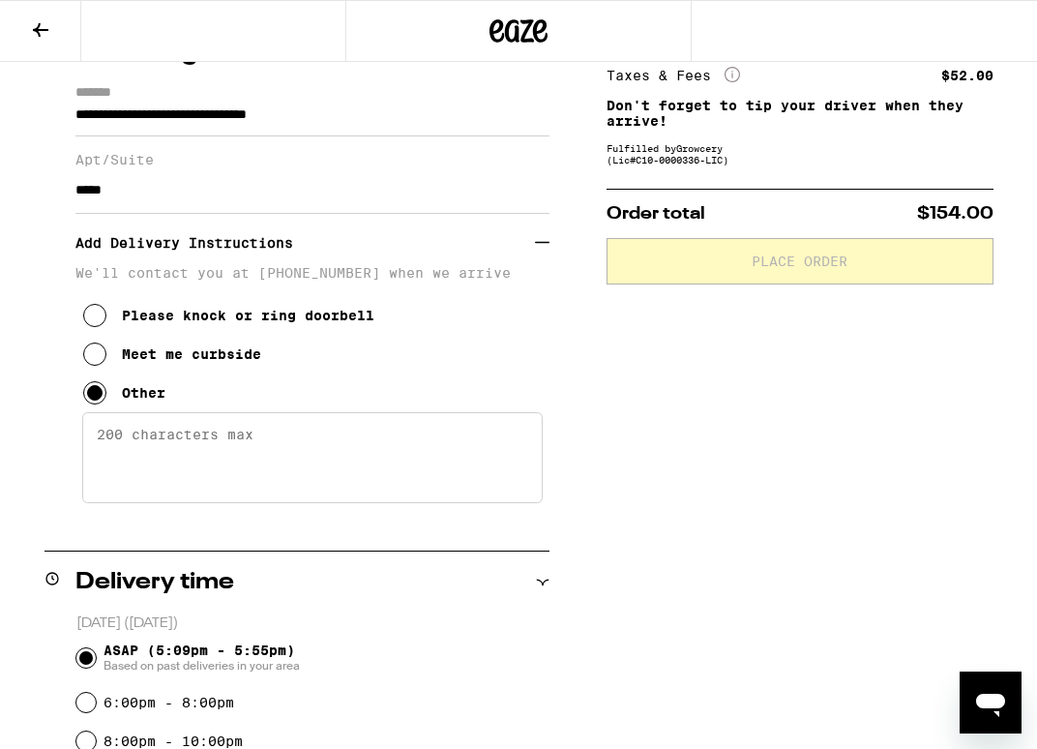
scroll to position [257, 0]
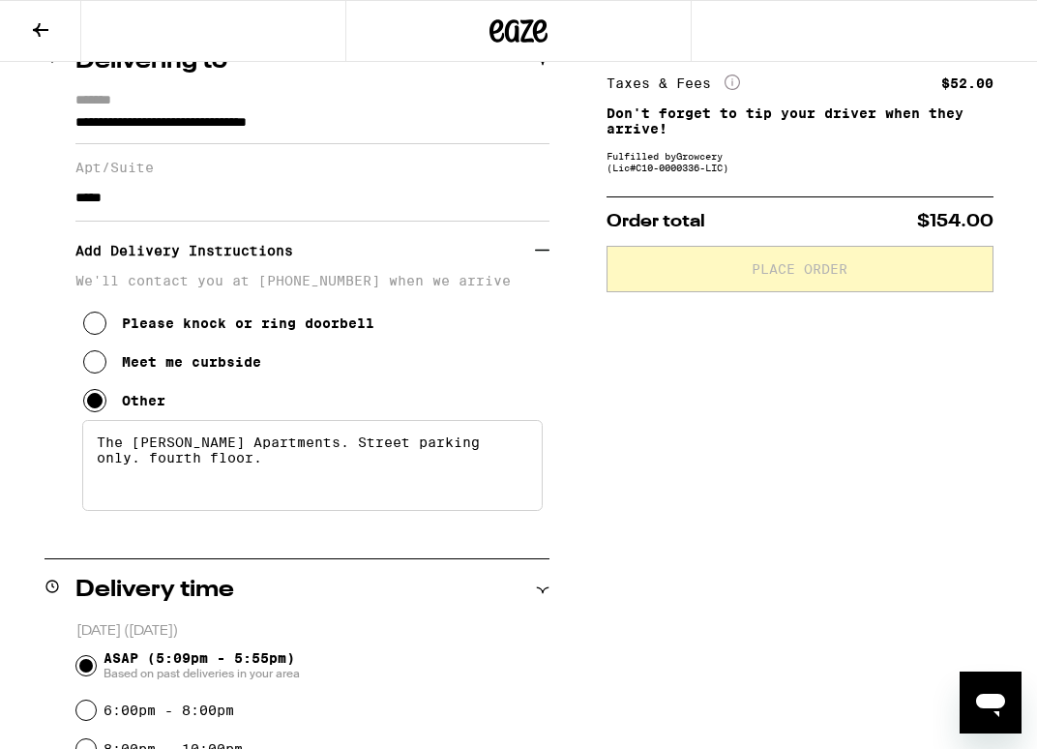
click at [489, 455] on textarea "The Crosby Apartments. Street parking only. fourth floor." at bounding box center [312, 465] width 460 height 91
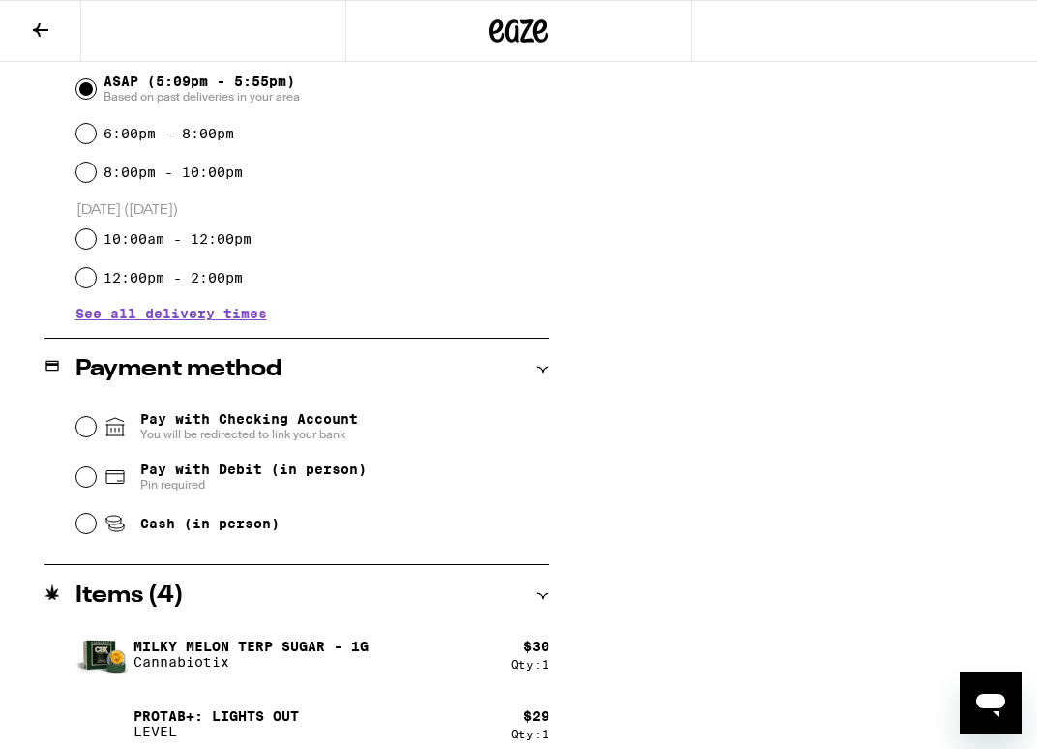
scroll to position [830, 0]
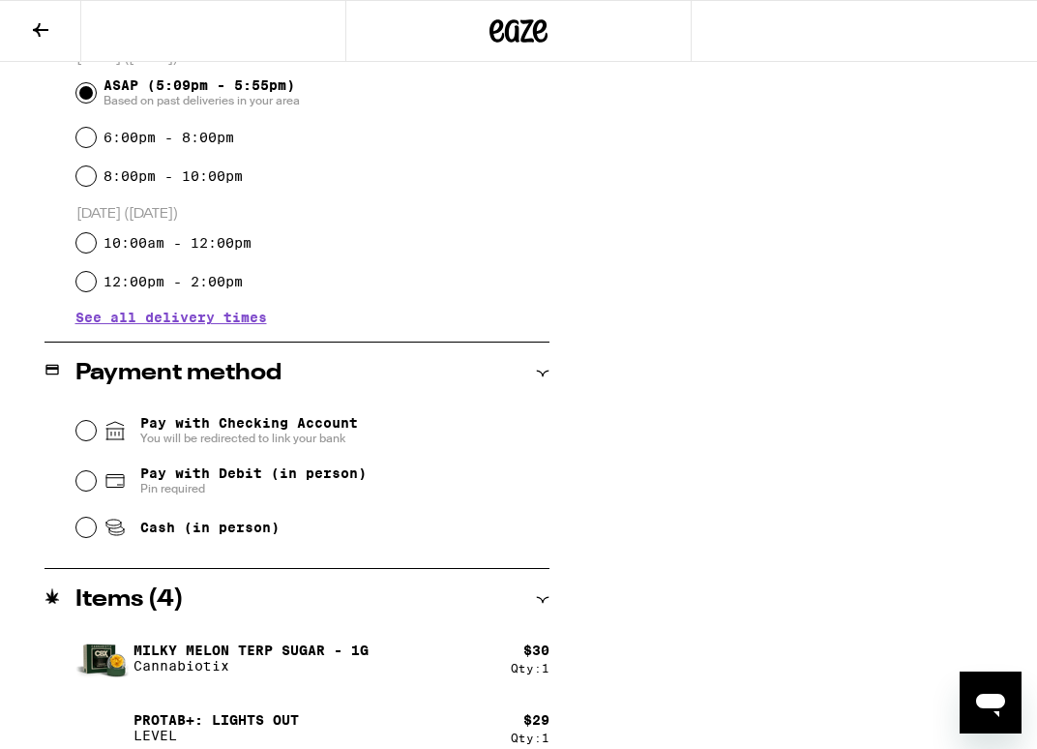
type textarea "The Crosby Apartments. Street parking only. entrance on catalina. fourth floor."
click at [214, 479] on span "Pay with Debit (in person)" at bounding box center [253, 472] width 226 height 15
click at [96, 479] on input "Pay with Debit (in person) Pin required" at bounding box center [85, 480] width 19 height 19
radio input "true"
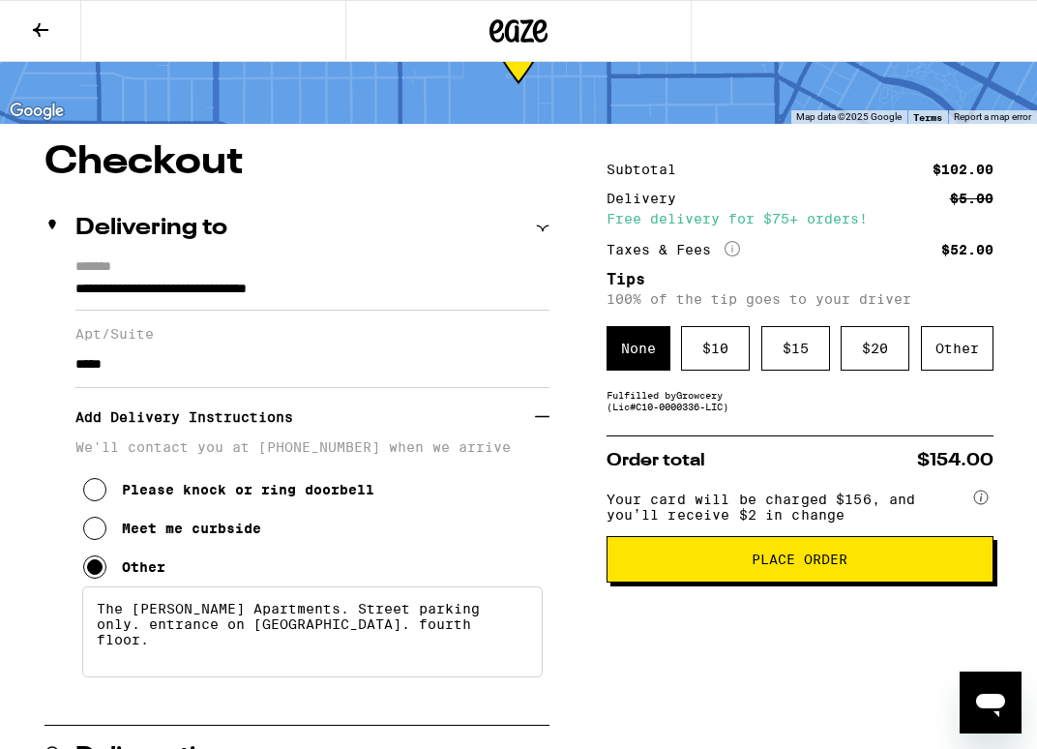
scroll to position [88, 0]
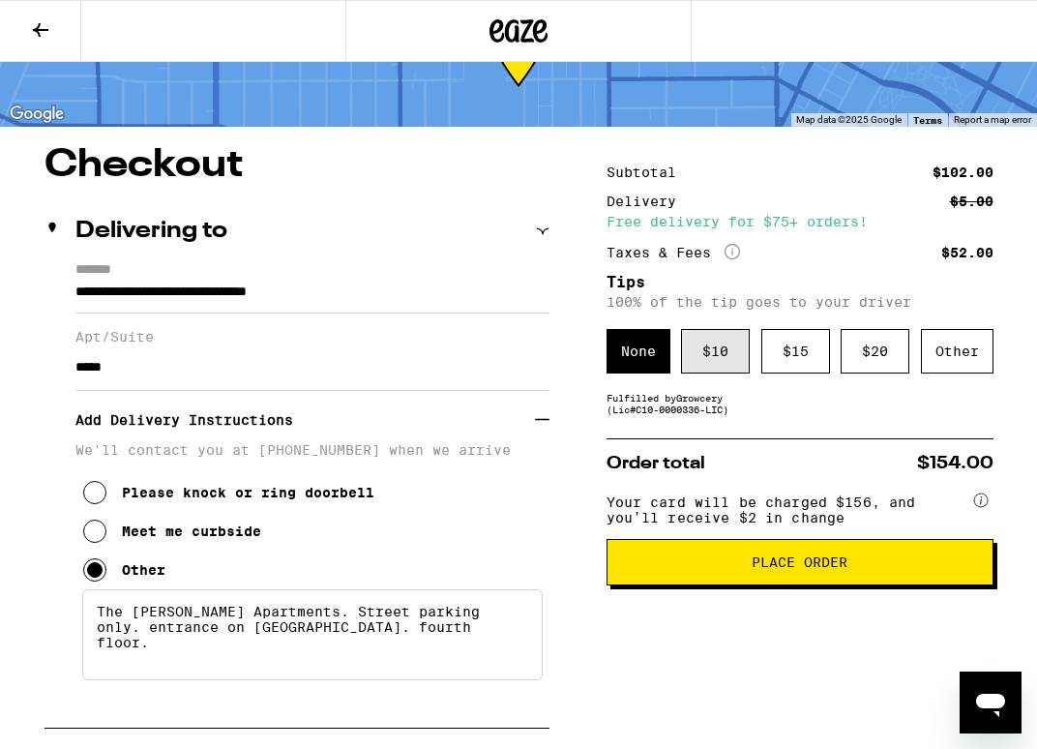
click at [706, 363] on div "$ 10" at bounding box center [715, 351] width 69 height 44
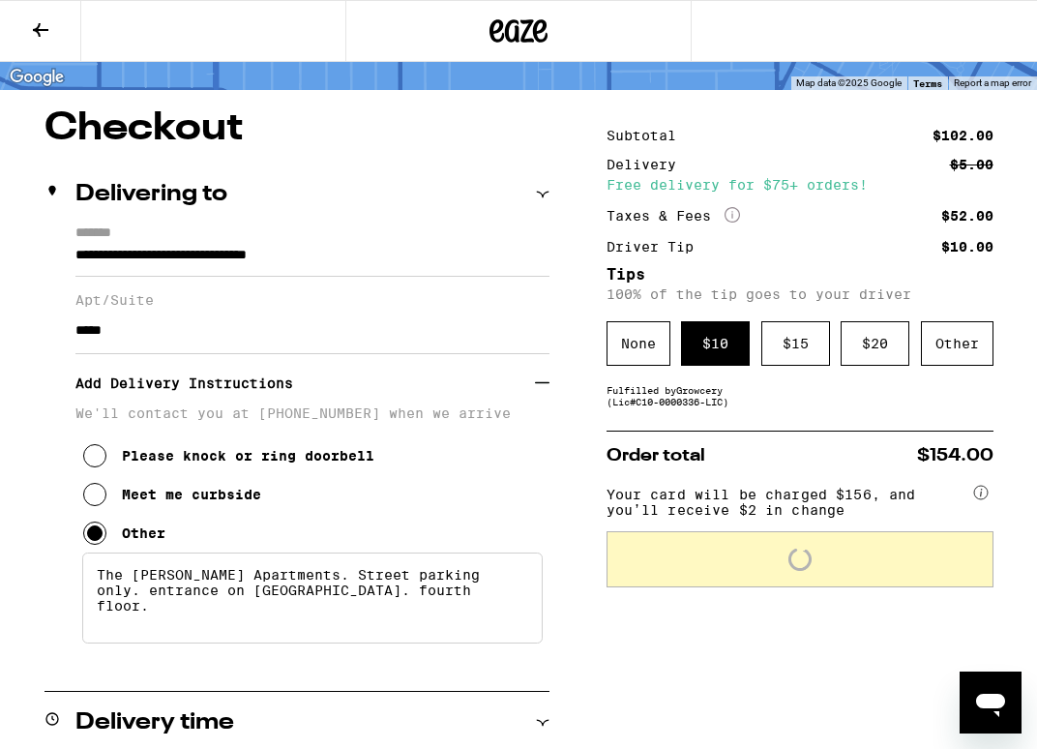
scroll to position [132, 0]
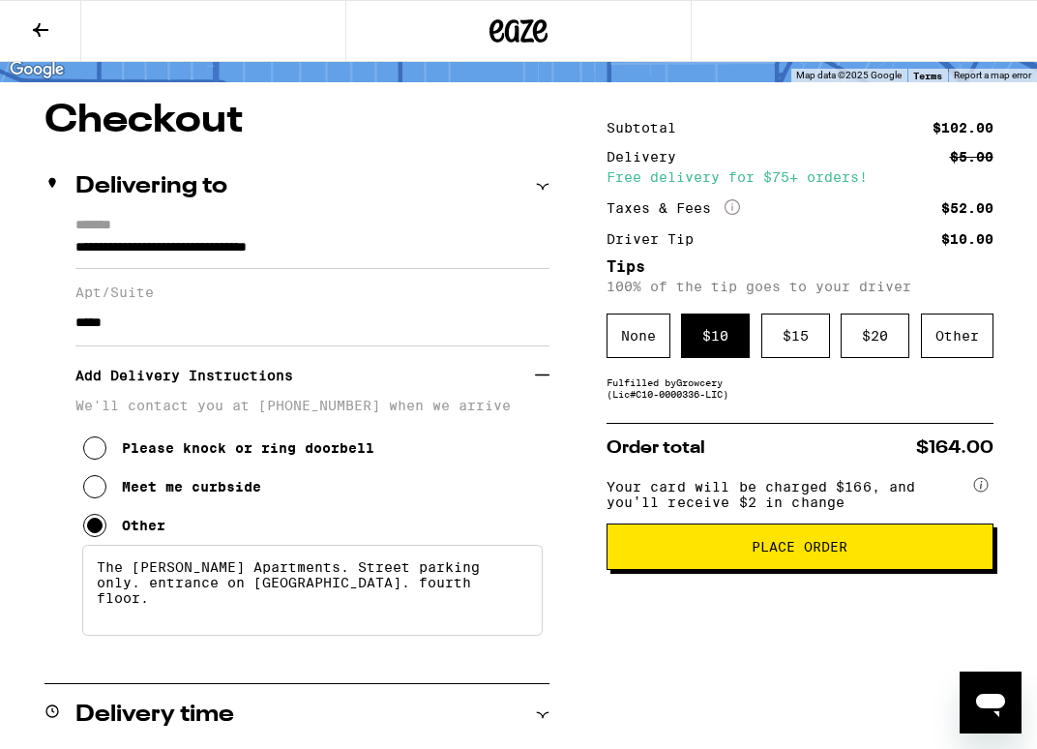
click at [791, 553] on span "Place Order" at bounding box center [799, 547] width 96 height 14
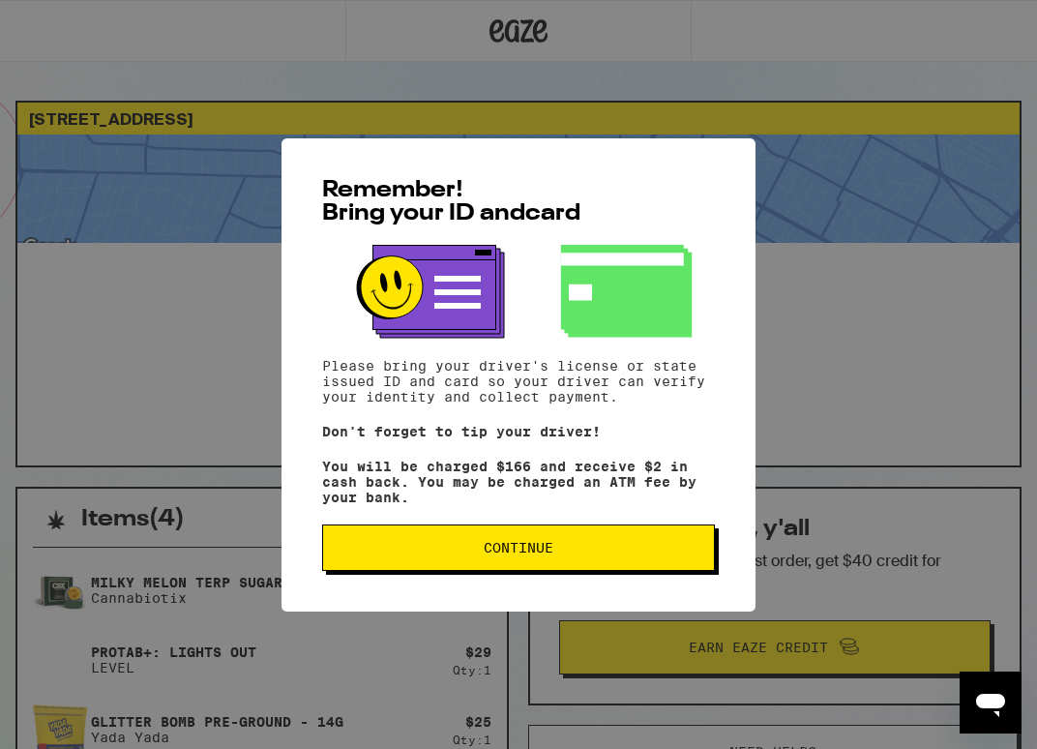
click at [512, 550] on span "Continue" at bounding box center [519, 548] width 70 height 14
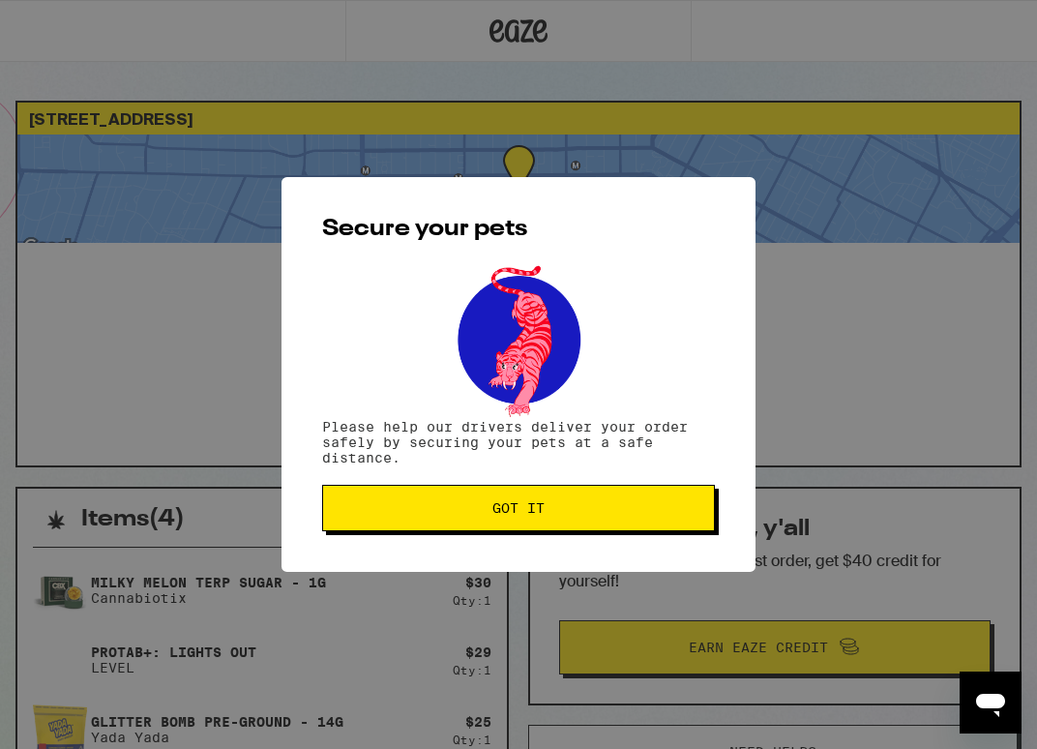
click at [512, 550] on div "Secure your pets Please help our drivers deliver your order safely by securing …" at bounding box center [518, 374] width 474 height 395
click at [513, 513] on span "Got it" at bounding box center [518, 508] width 52 height 14
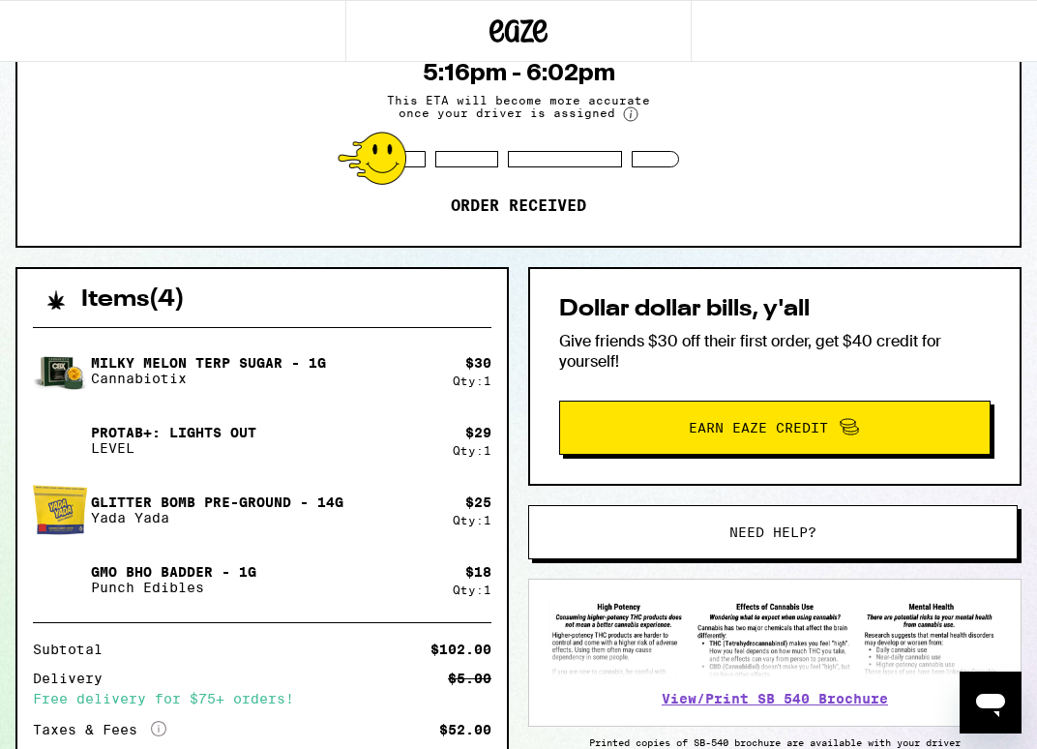
scroll to position [483, 0]
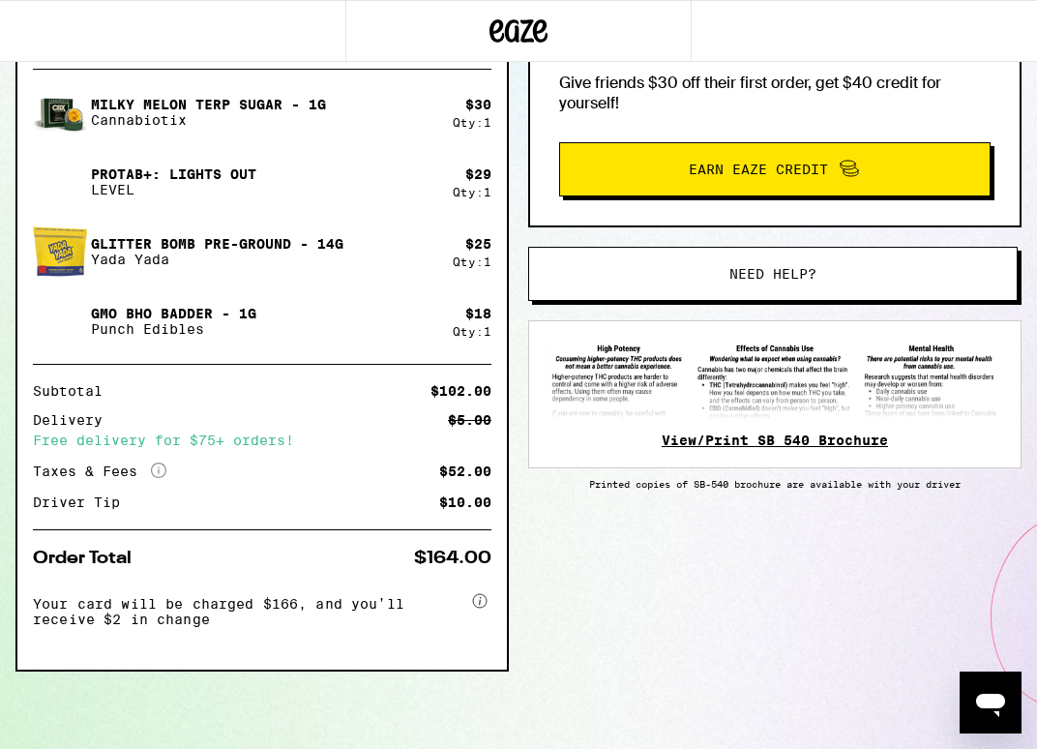
click at [725, 432] on link "View/Print SB 540 Brochure" at bounding box center [774, 439] width 226 height 15
click at [913, 364] on img at bounding box center [774, 379] width 453 height 79
